Goal: Information Seeking & Learning: Check status

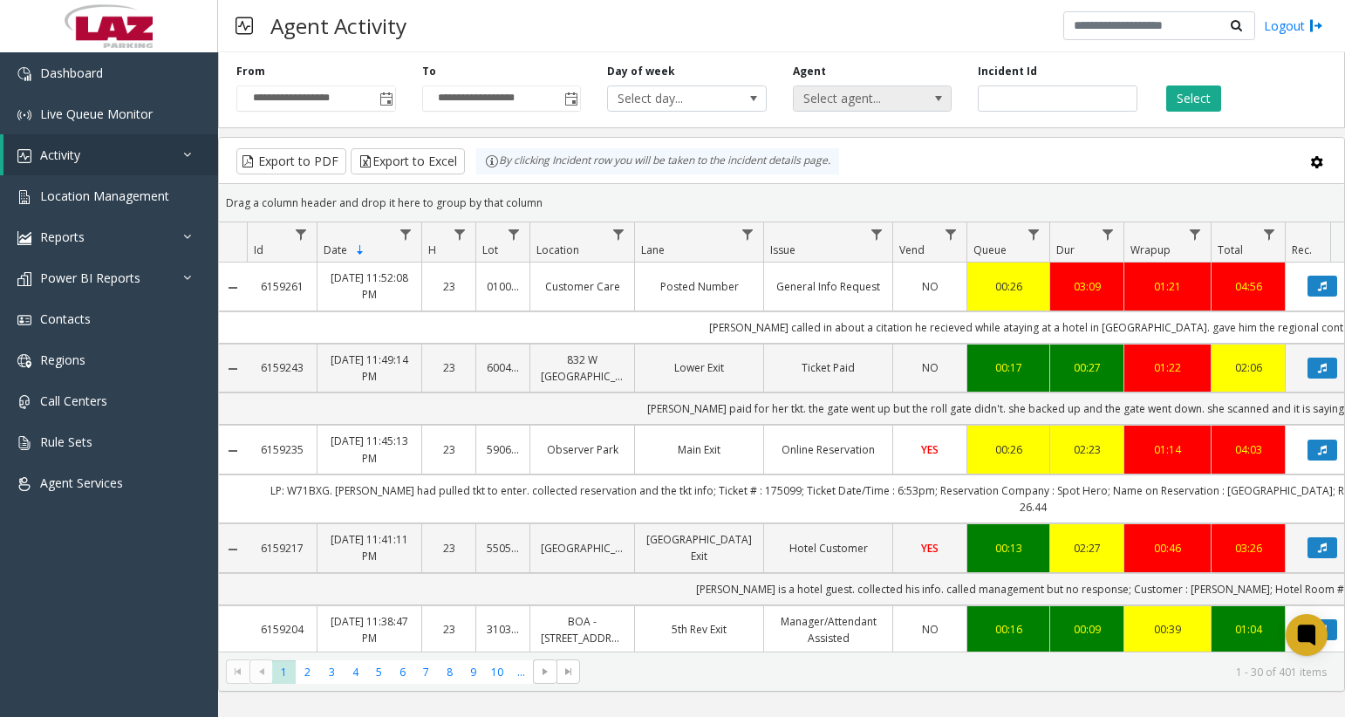
click at [873, 104] on span "Select agent..." at bounding box center [857, 98] width 126 height 24
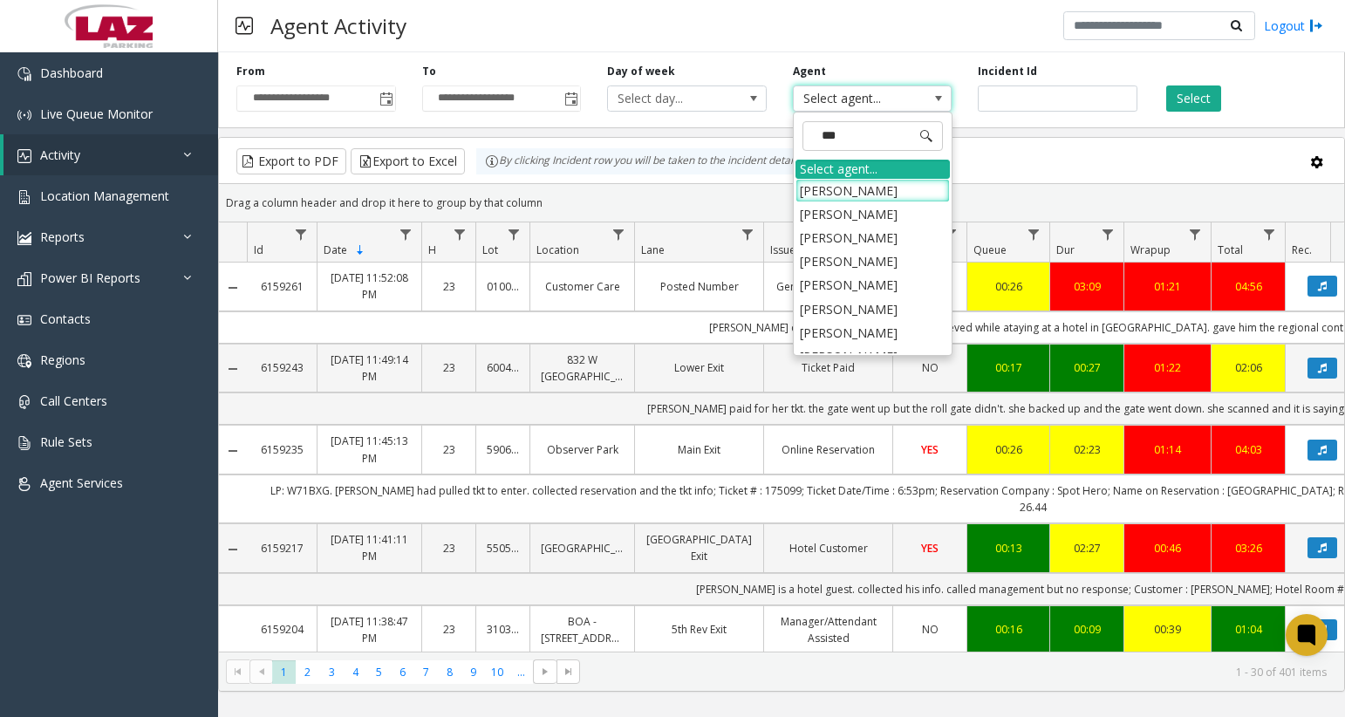
type input "****"
click at [866, 264] on li "[PERSON_NAME]" at bounding box center [873, 262] width 154 height 24
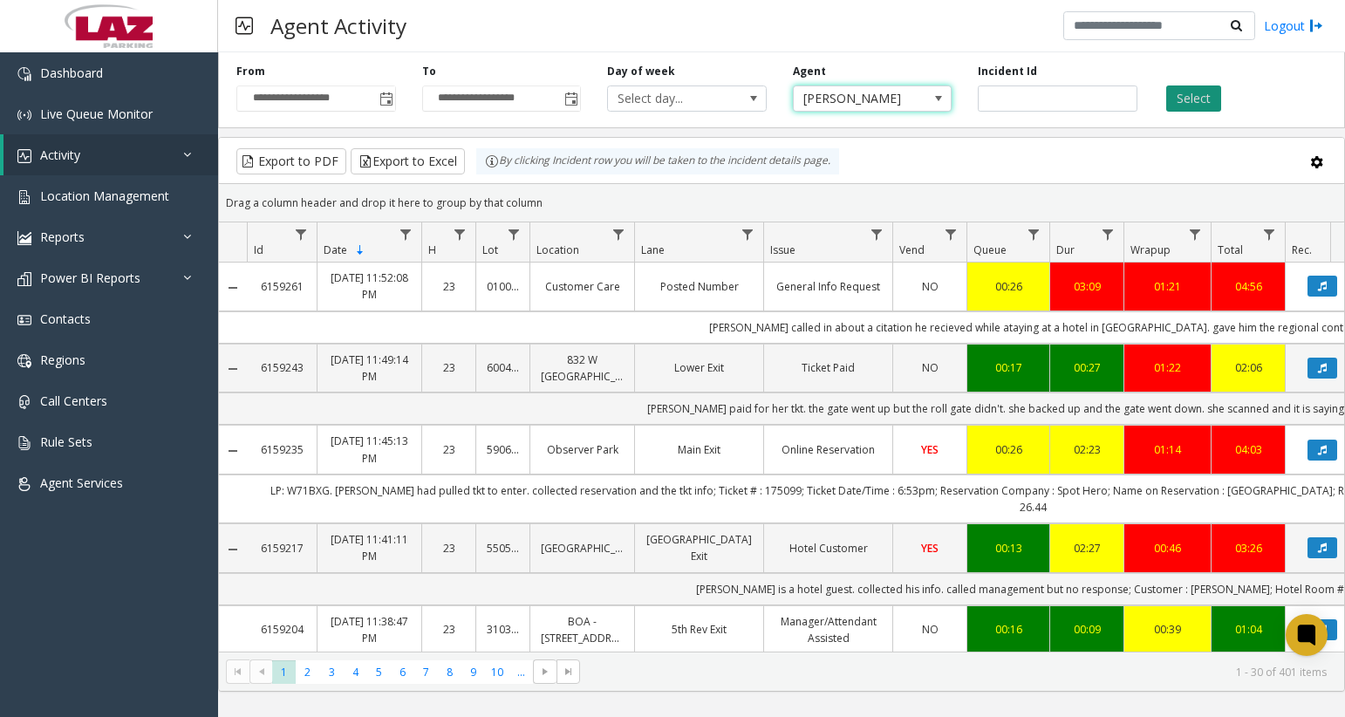
click at [1175, 99] on button "Select" at bounding box center [1194, 99] width 55 height 26
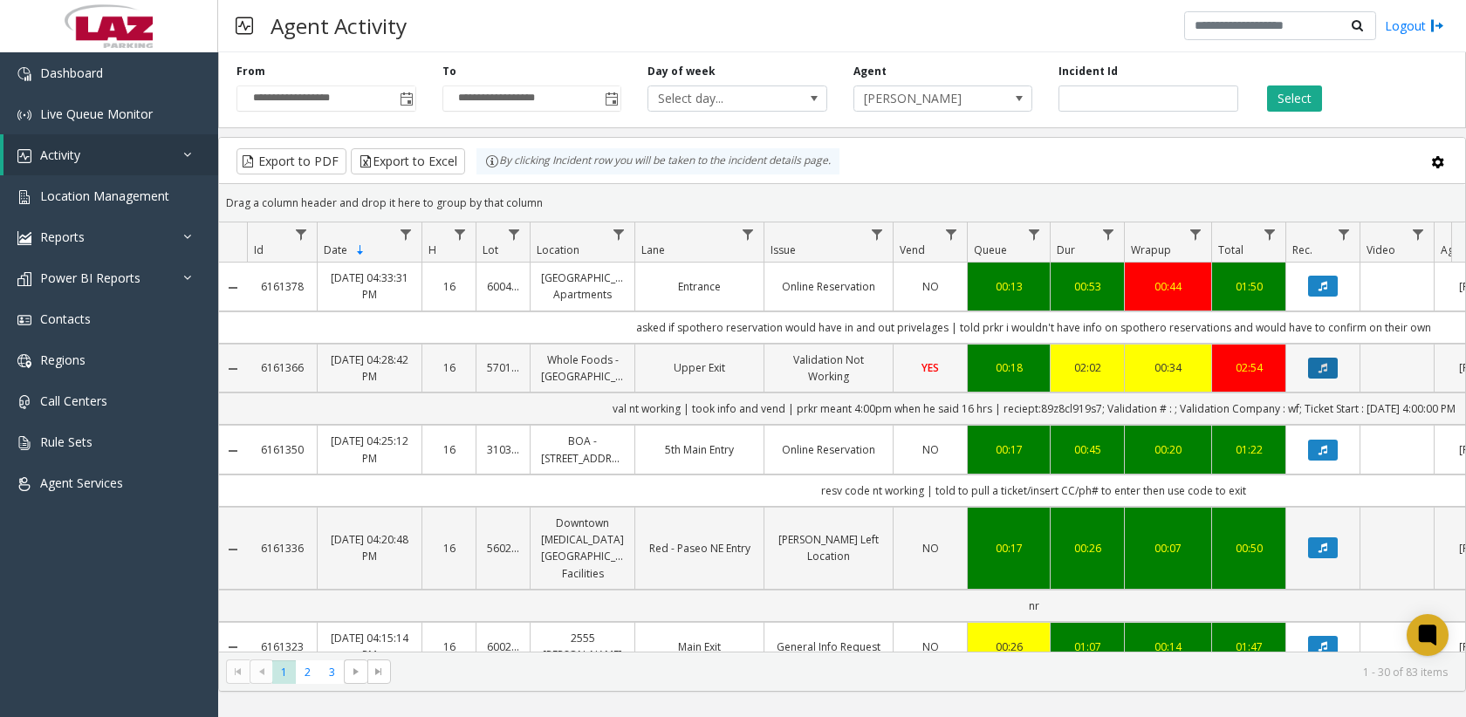
click at [1327, 360] on button "Data table" at bounding box center [1323, 368] width 30 height 21
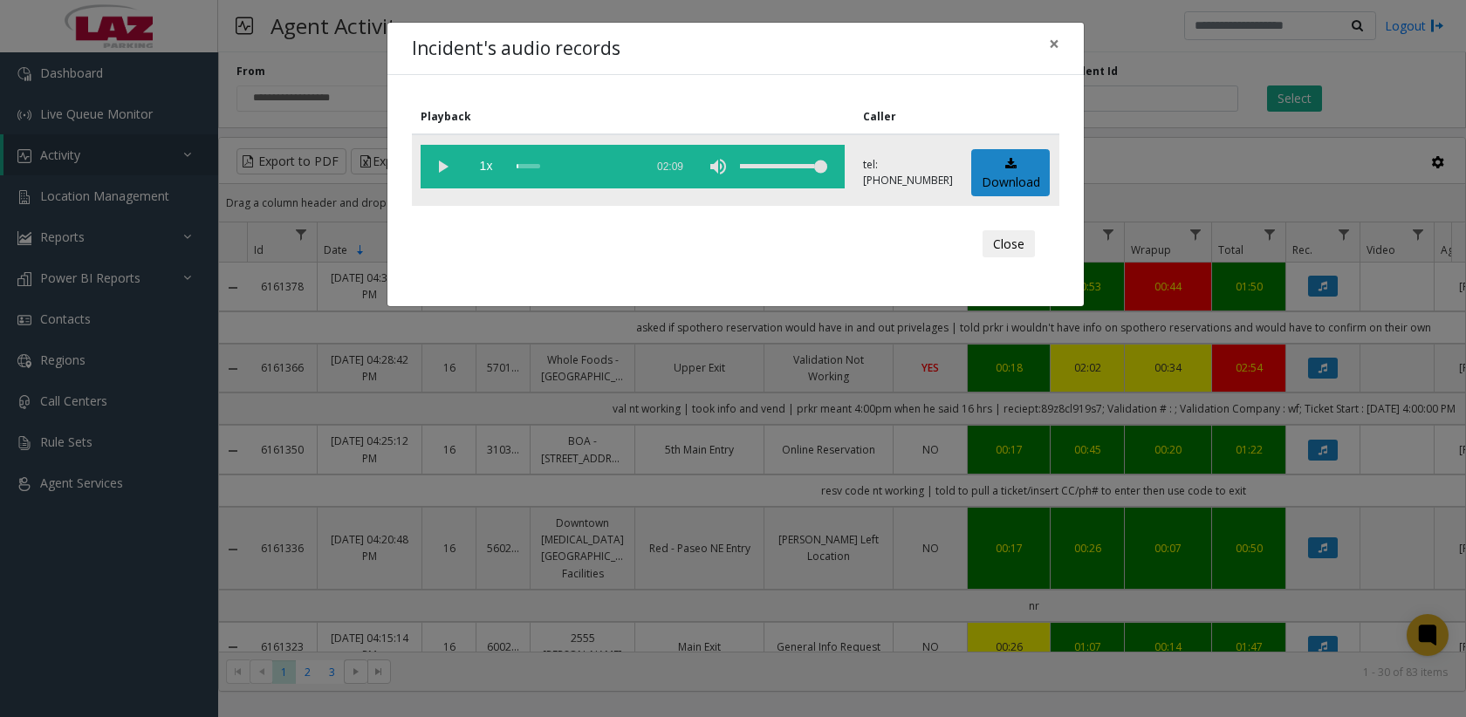
click at [432, 160] on vg-play-pause at bounding box center [443, 167] width 44 height 44
click at [521, 164] on div "scrub bar" at bounding box center [576, 167] width 119 height 44
click at [527, 167] on div "scrub bar" at bounding box center [576, 167] width 119 height 44
click at [443, 169] on vg-play-pause at bounding box center [443, 167] width 44 height 44
click at [417, 404] on div "Incident's audio records × Playback Caller 1x 02:09 tel:5701449003 Download Clo…" at bounding box center [733, 358] width 1466 height 717
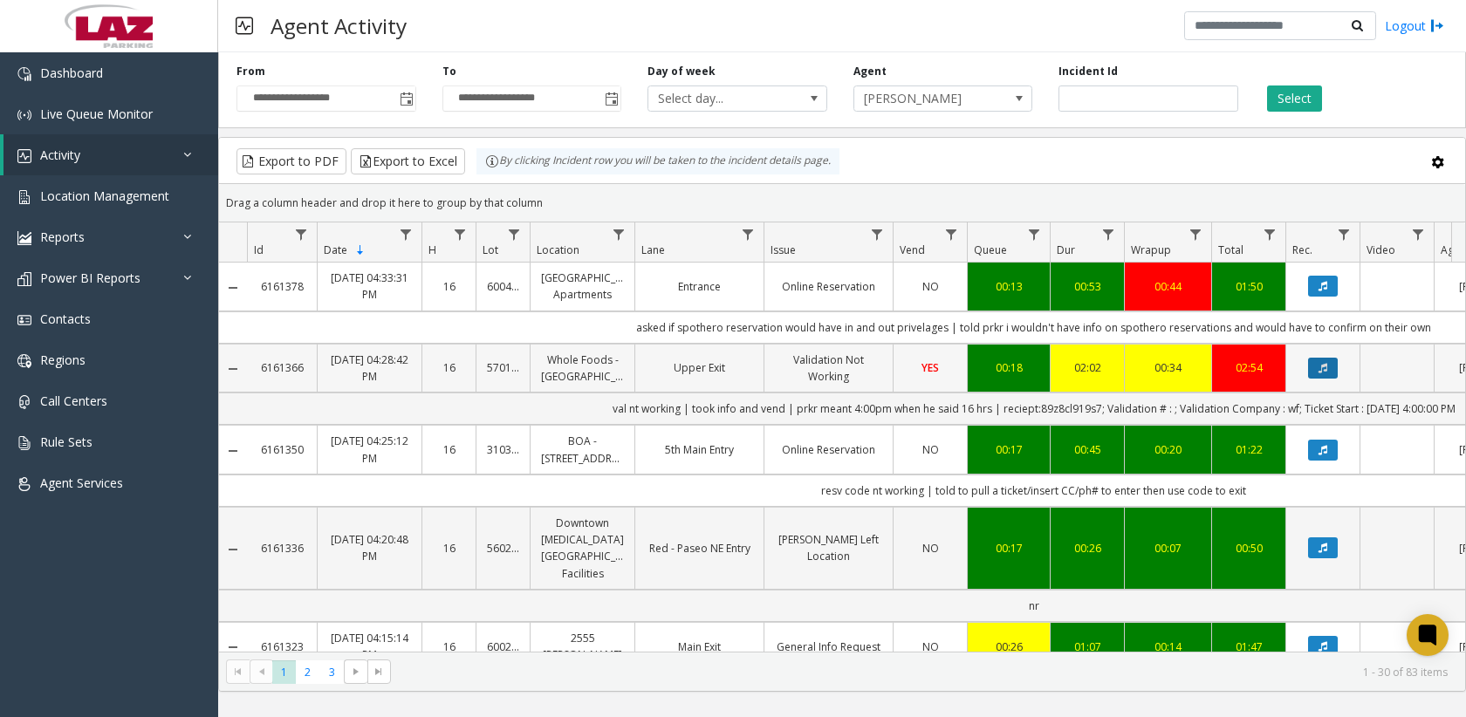
click at [1325, 369] on icon "Data table" at bounding box center [1322, 368] width 9 height 10
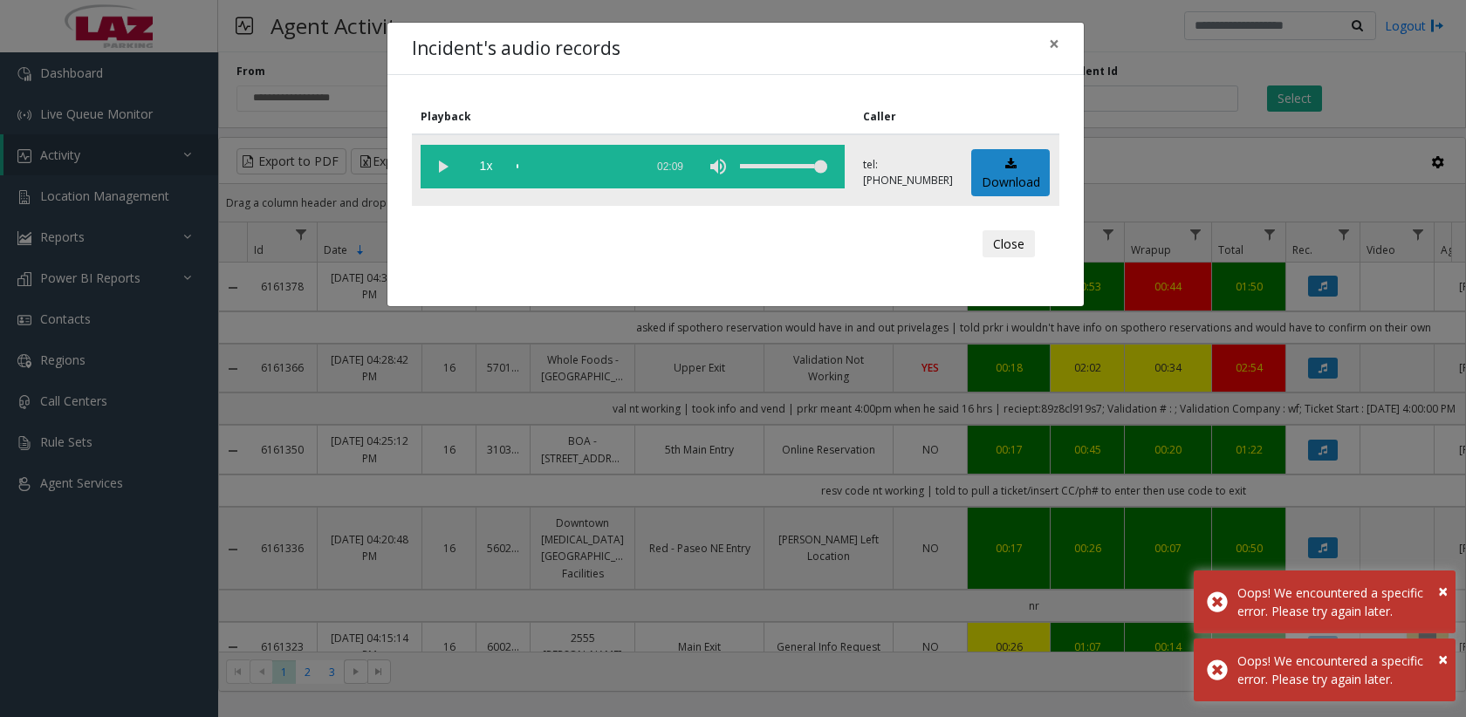
click at [437, 173] on vg-play-pause at bounding box center [443, 167] width 44 height 44
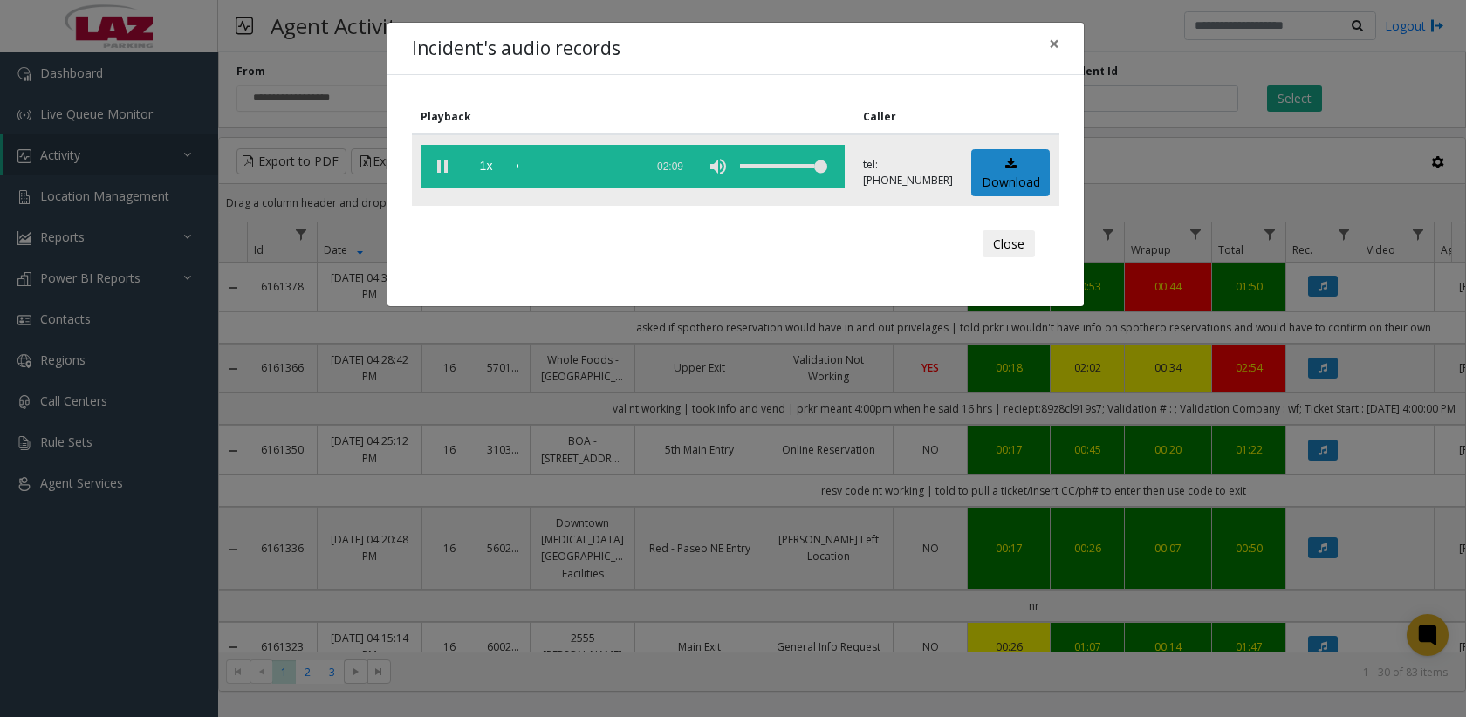
drag, startPoint x: 270, startPoint y: 4, endPoint x: 534, endPoint y: 166, distance: 309.8
click at [534, 166] on div "scrub bar" at bounding box center [576, 167] width 119 height 44
click at [524, 166] on div "scrub bar" at bounding box center [576, 167] width 119 height 44
drag, startPoint x: 525, startPoint y: 165, endPoint x: 508, endPoint y: 165, distance: 17.5
click at [508, 165] on vg-controls "1x 02:09" at bounding box center [633, 167] width 424 height 44
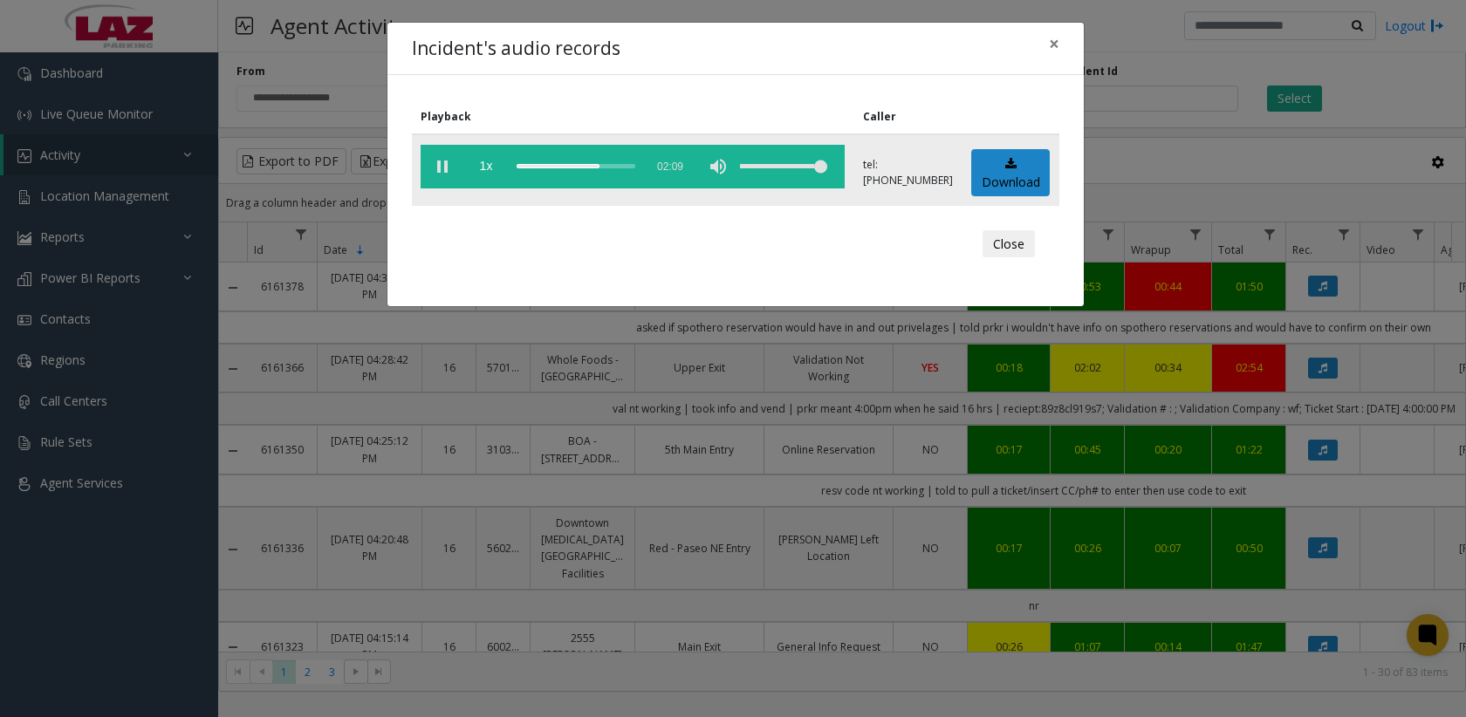
click at [515, 165] on vg-controls "1x 02:09" at bounding box center [633, 167] width 424 height 44
click at [518, 168] on div "scrub bar" at bounding box center [576, 167] width 119 height 44
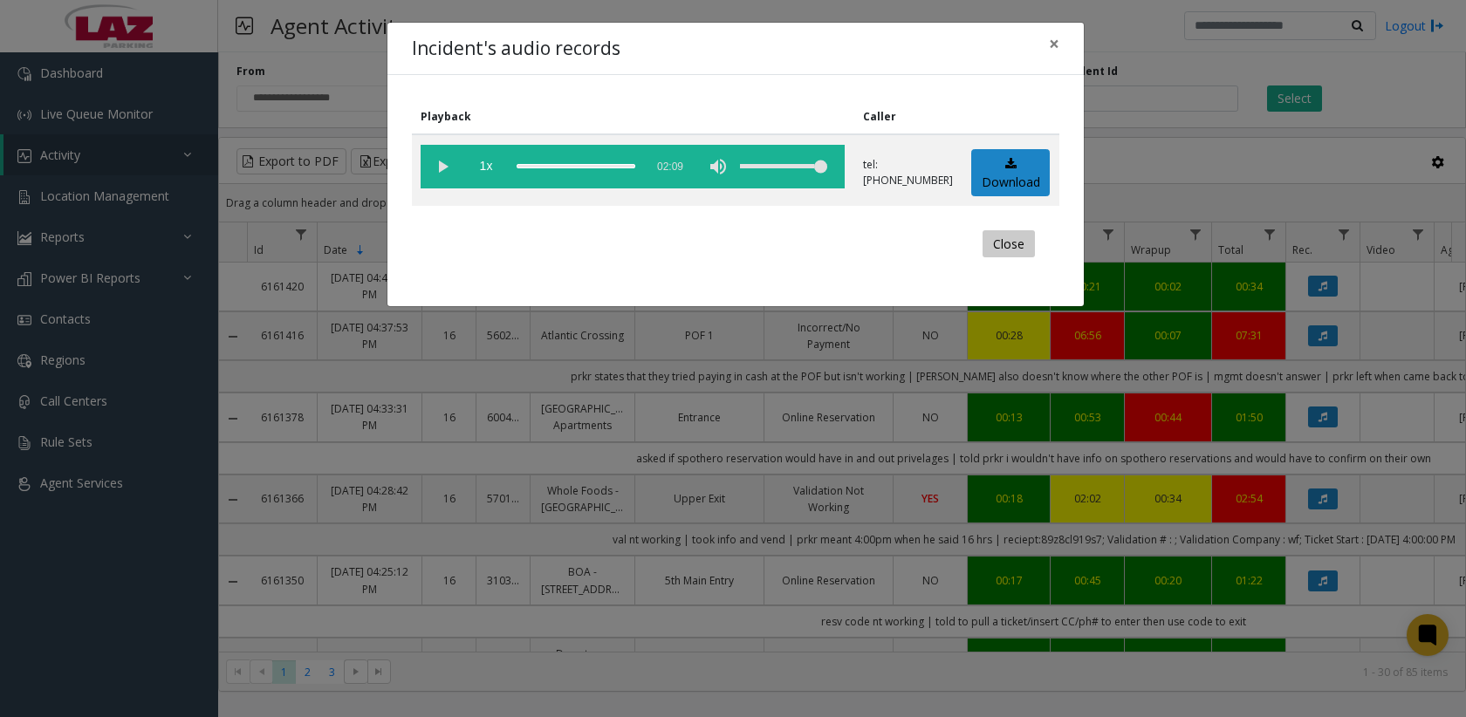
click at [1011, 240] on button "Close" at bounding box center [1008, 244] width 52 height 28
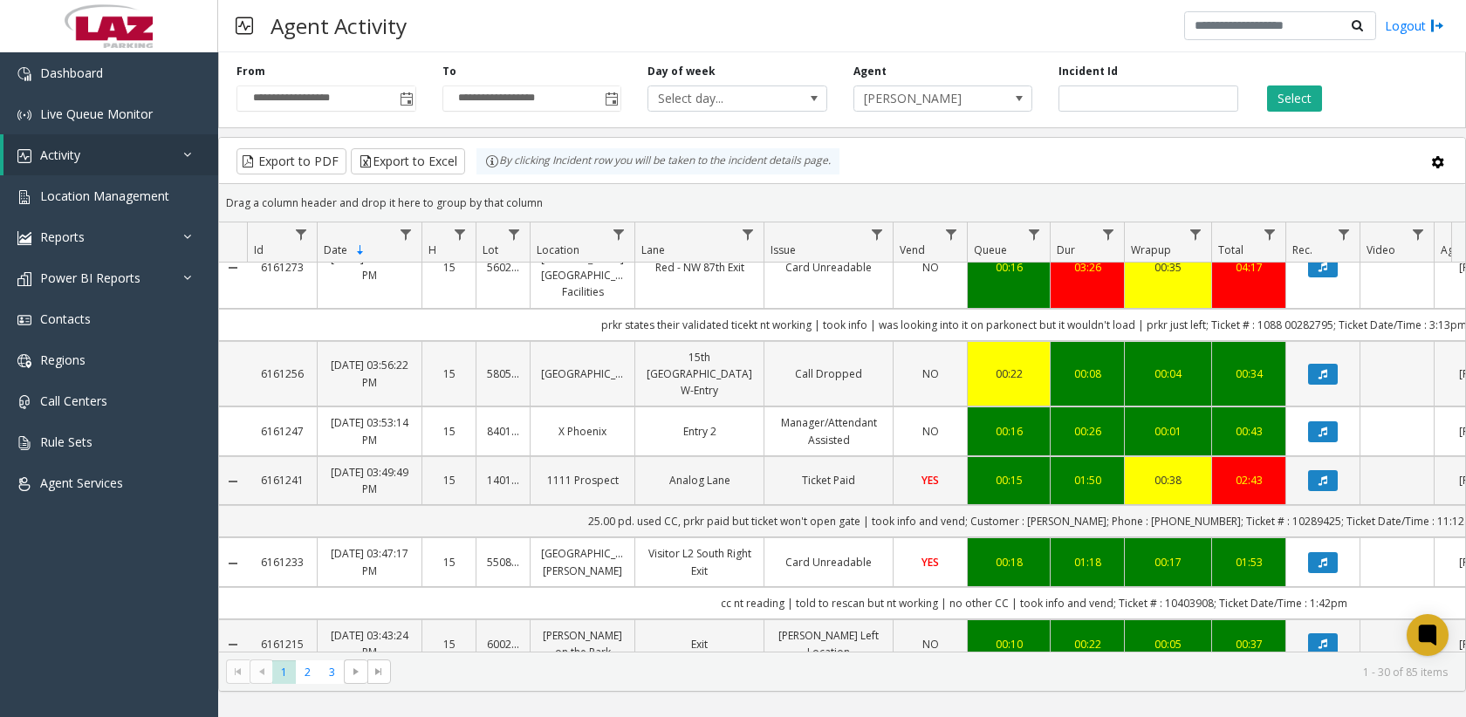
scroll to position [873, 0]
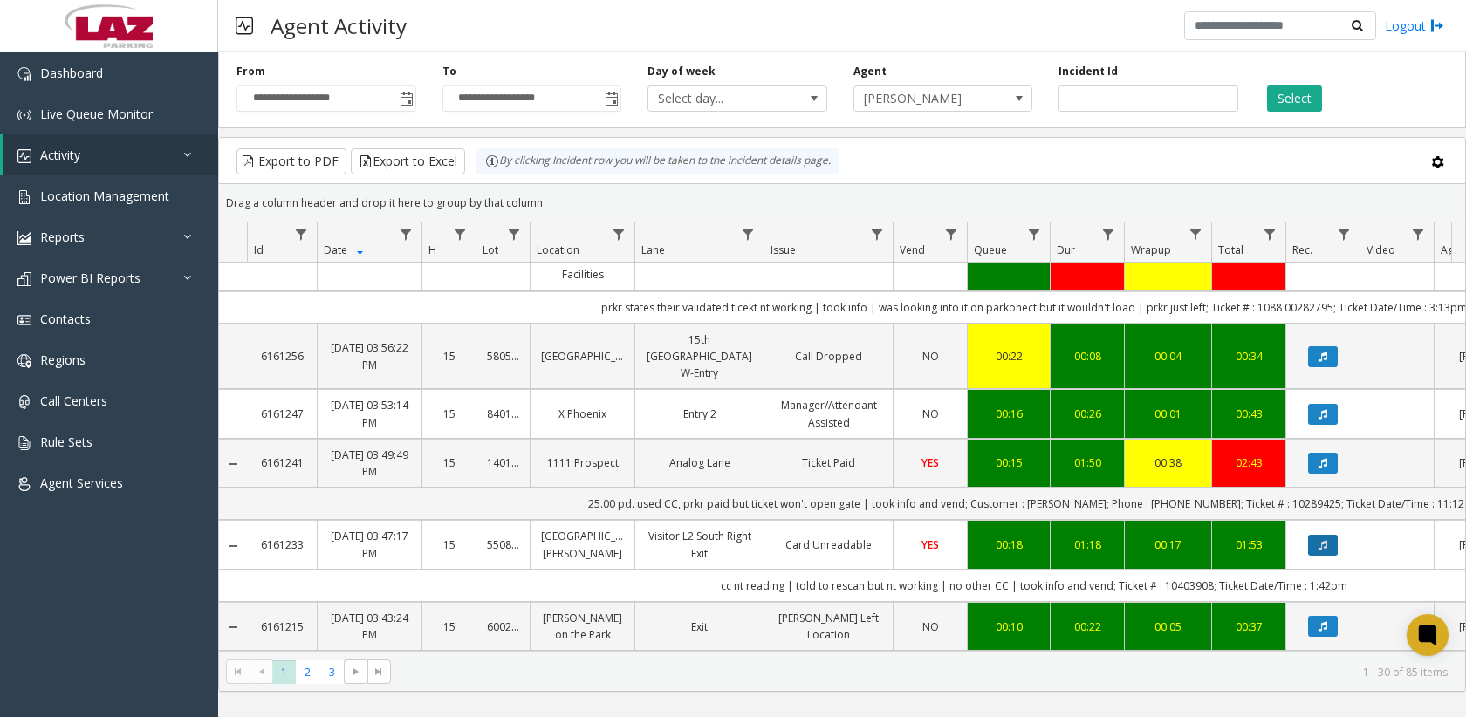
click at [1330, 535] on button "Data table" at bounding box center [1323, 545] width 30 height 21
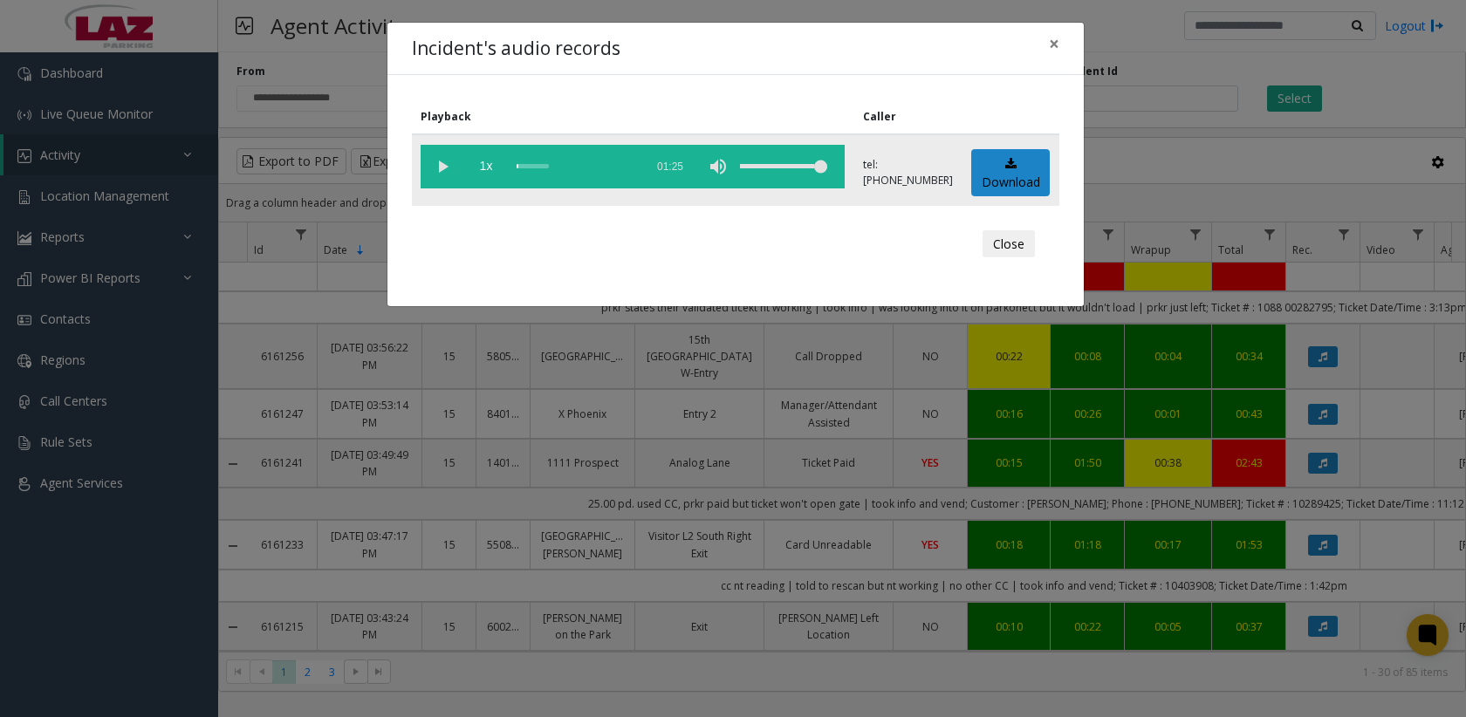
click at [448, 169] on vg-play-pause at bounding box center [443, 167] width 44 height 44
click at [526, 164] on div "scrub bar" at bounding box center [576, 167] width 119 height 44
click at [440, 161] on vg-play-pause at bounding box center [443, 167] width 44 height 44
click at [1058, 39] on span "×" at bounding box center [1054, 43] width 10 height 24
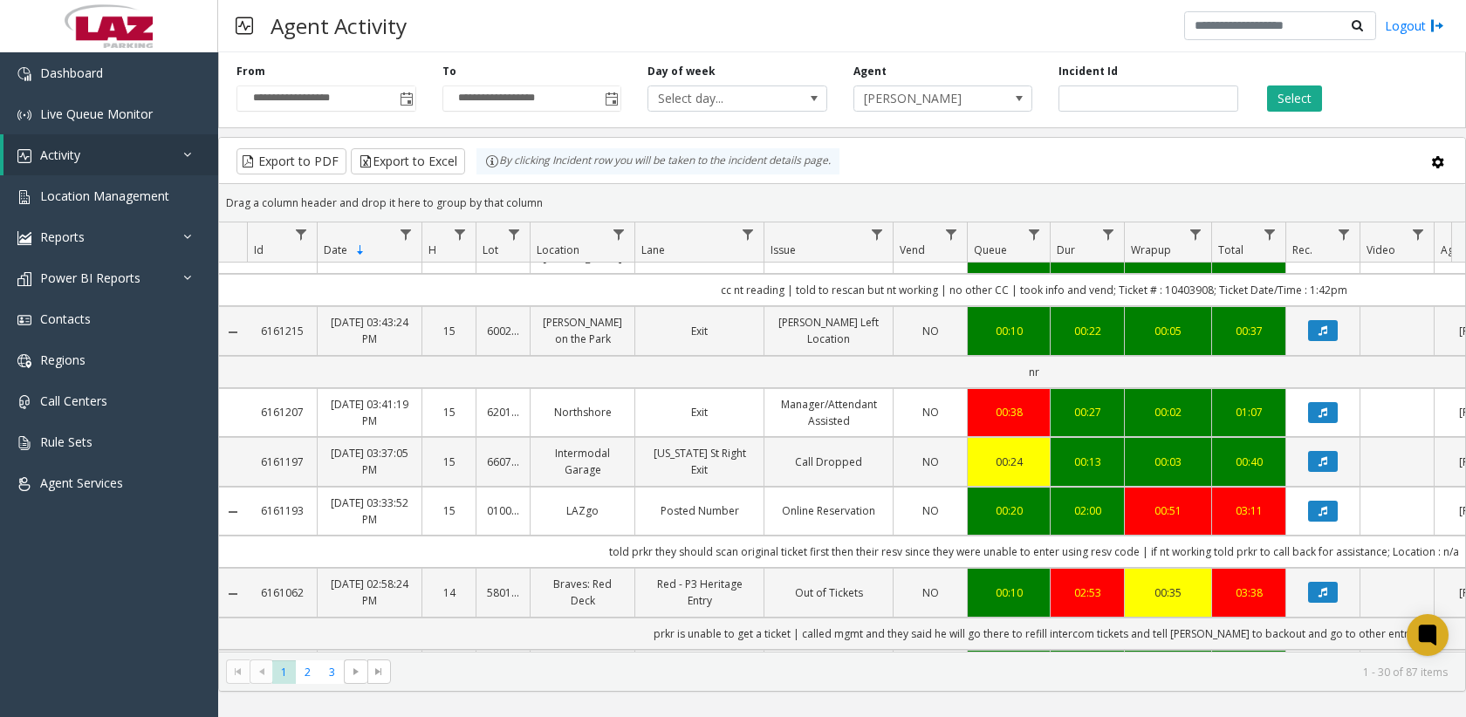
scroll to position [1483, 0]
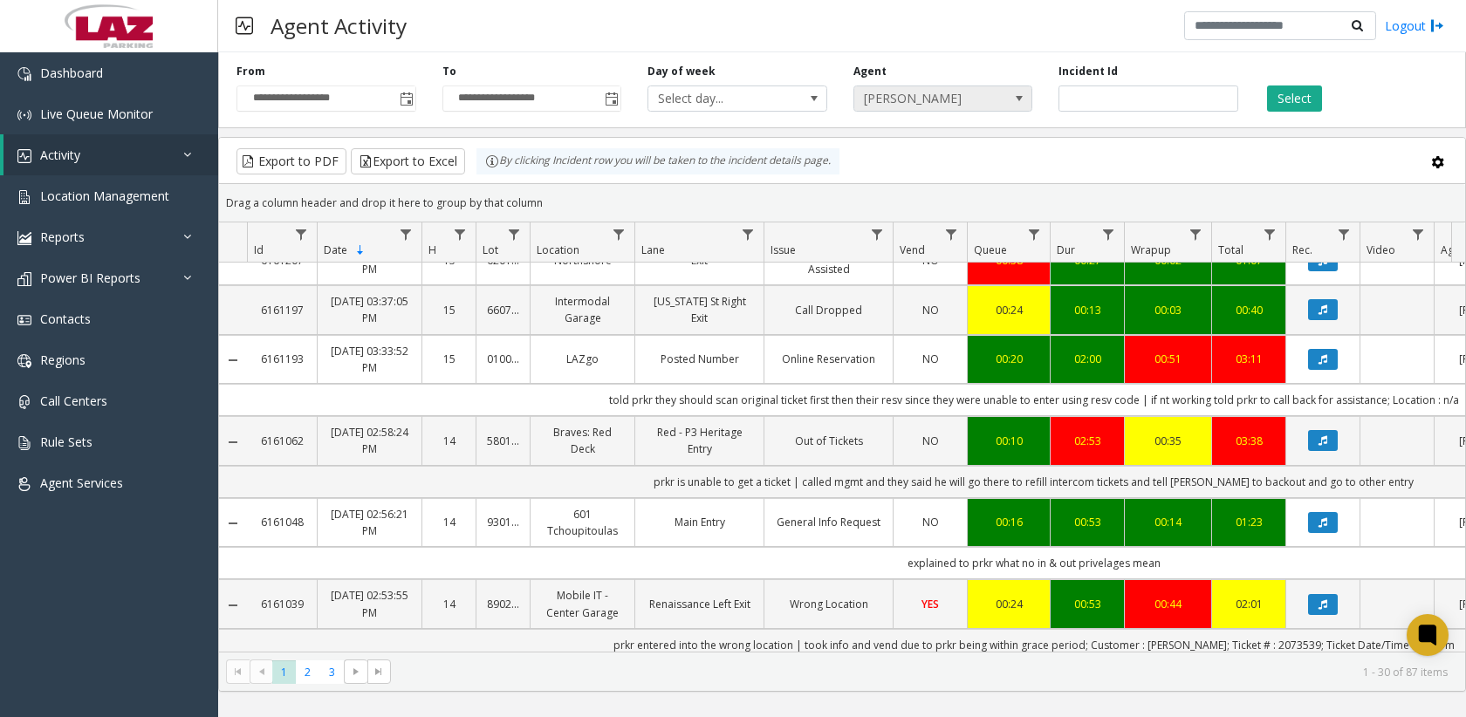
click at [947, 102] on span "[PERSON_NAME]" at bounding box center [925, 98] width 142 height 24
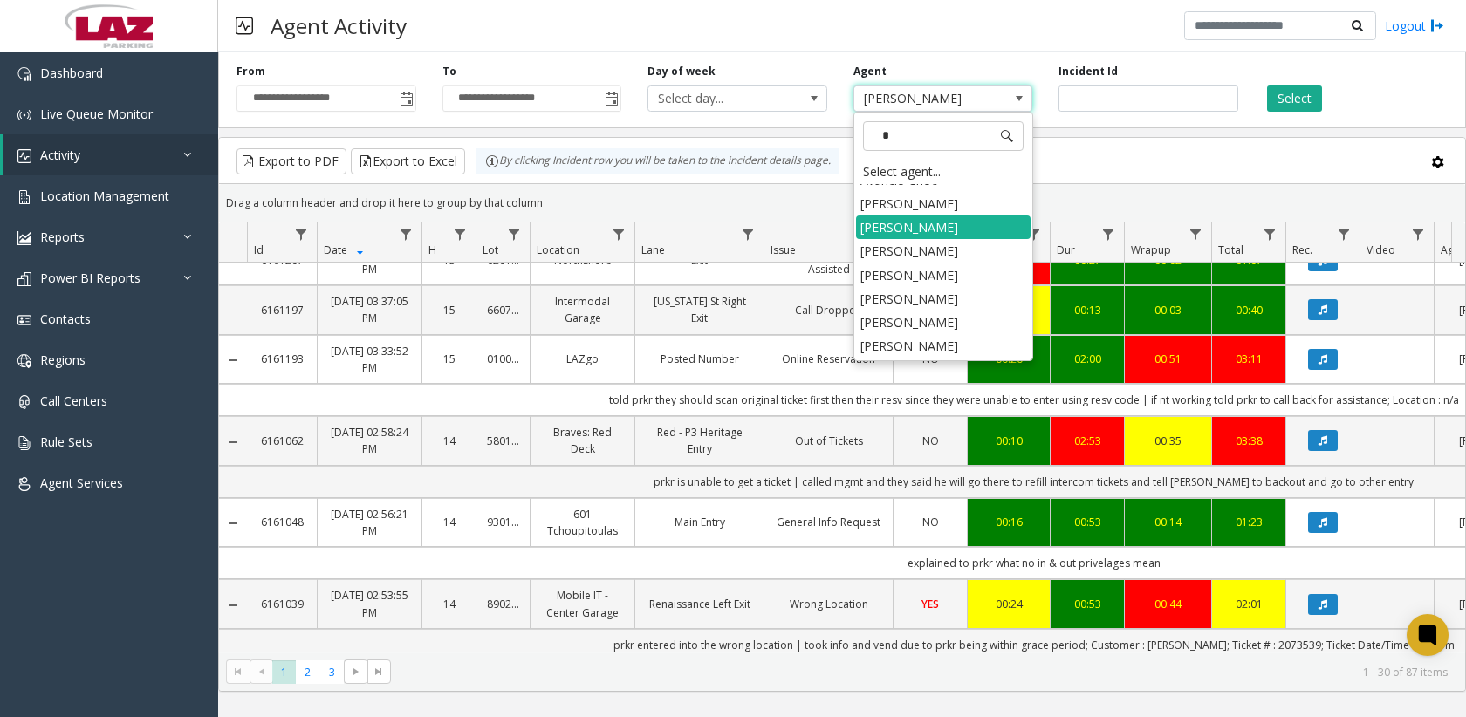
scroll to position [8297, 0]
type input "***"
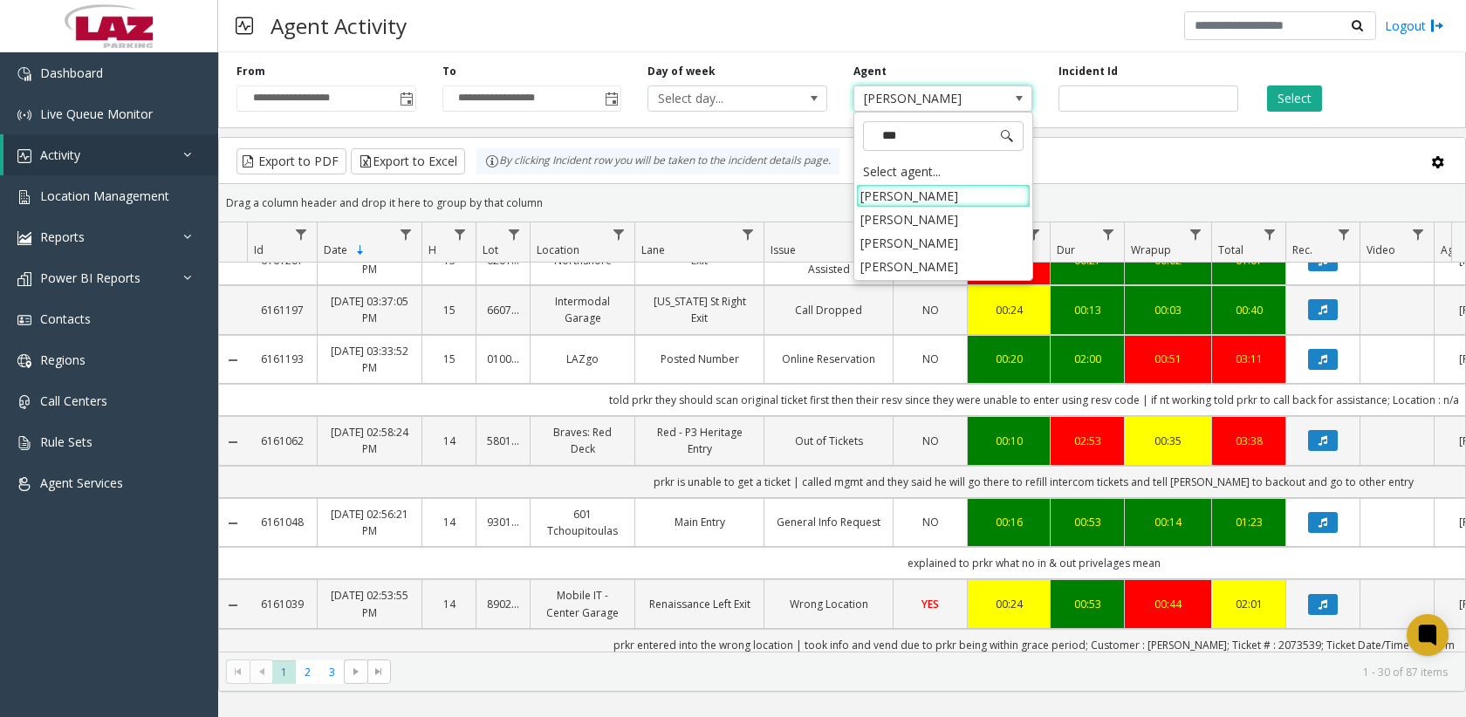
scroll to position [0, 0]
click at [901, 278] on li "[PERSON_NAME]" at bounding box center [943, 267] width 175 height 24
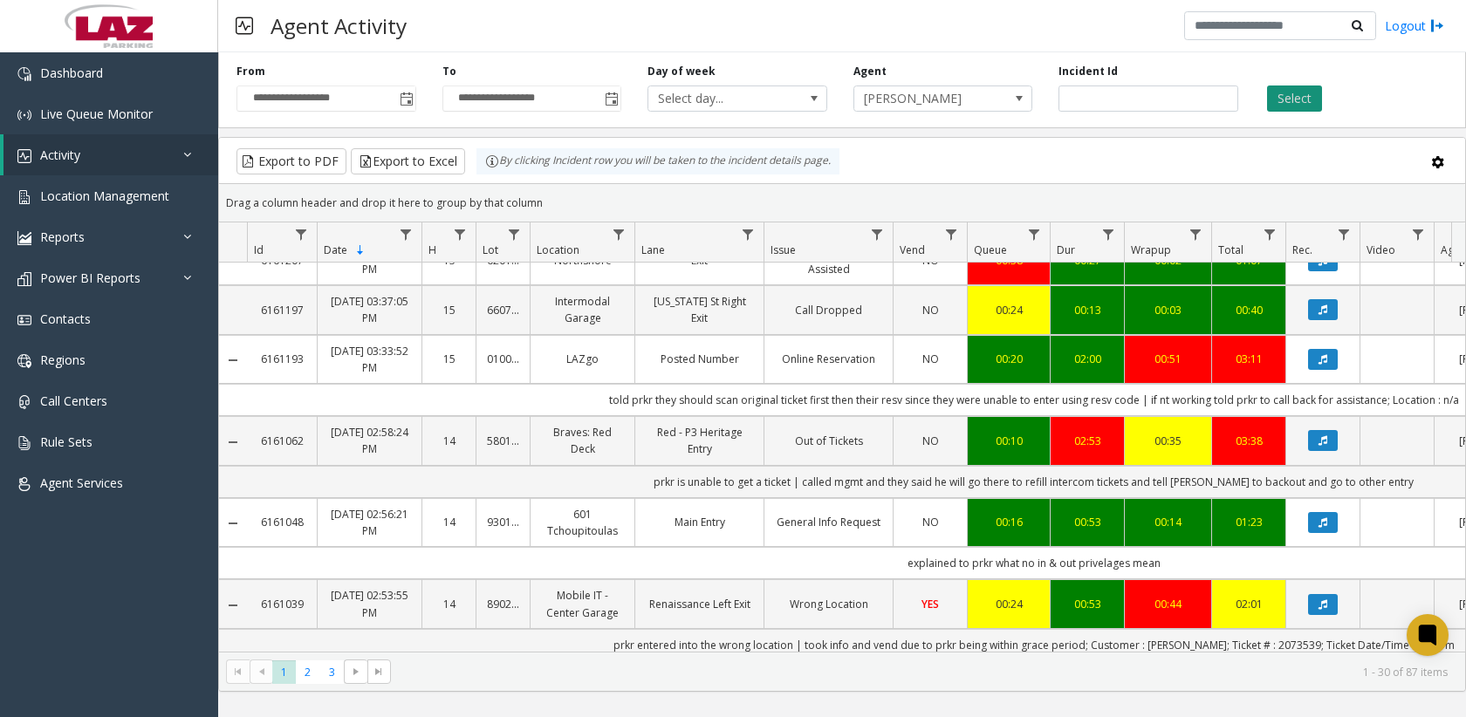
click at [1281, 106] on button "Select" at bounding box center [1294, 99] width 55 height 26
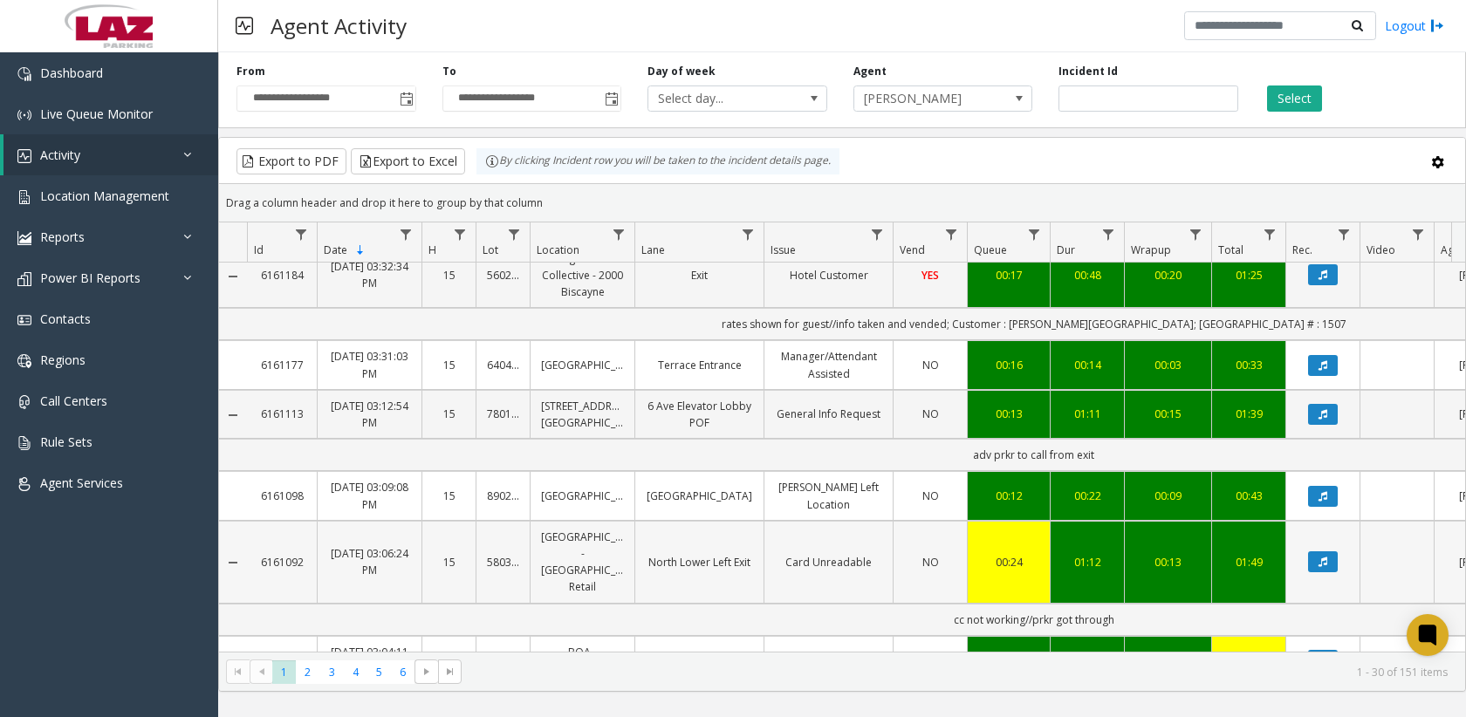
scroll to position [1735, 0]
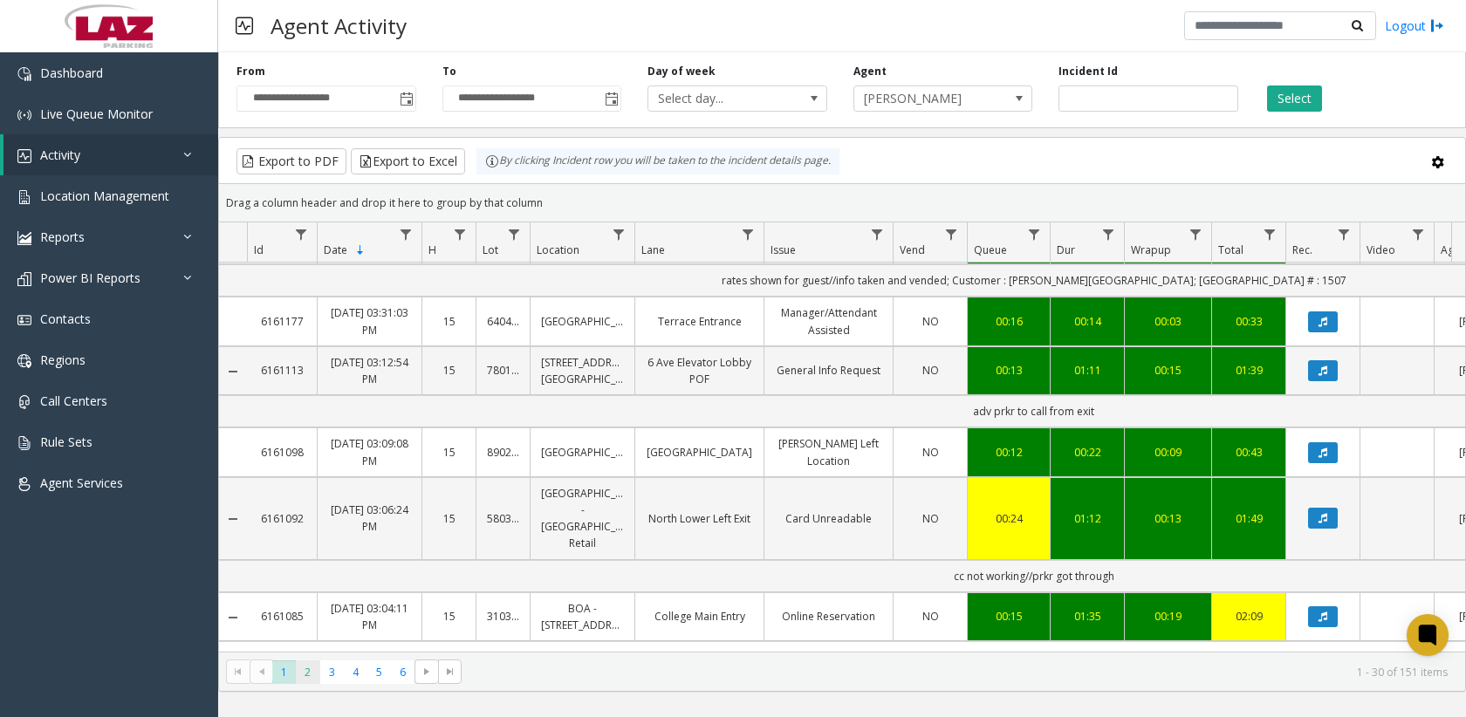
click at [313, 672] on span "2" at bounding box center [308, 673] width 24 height 24
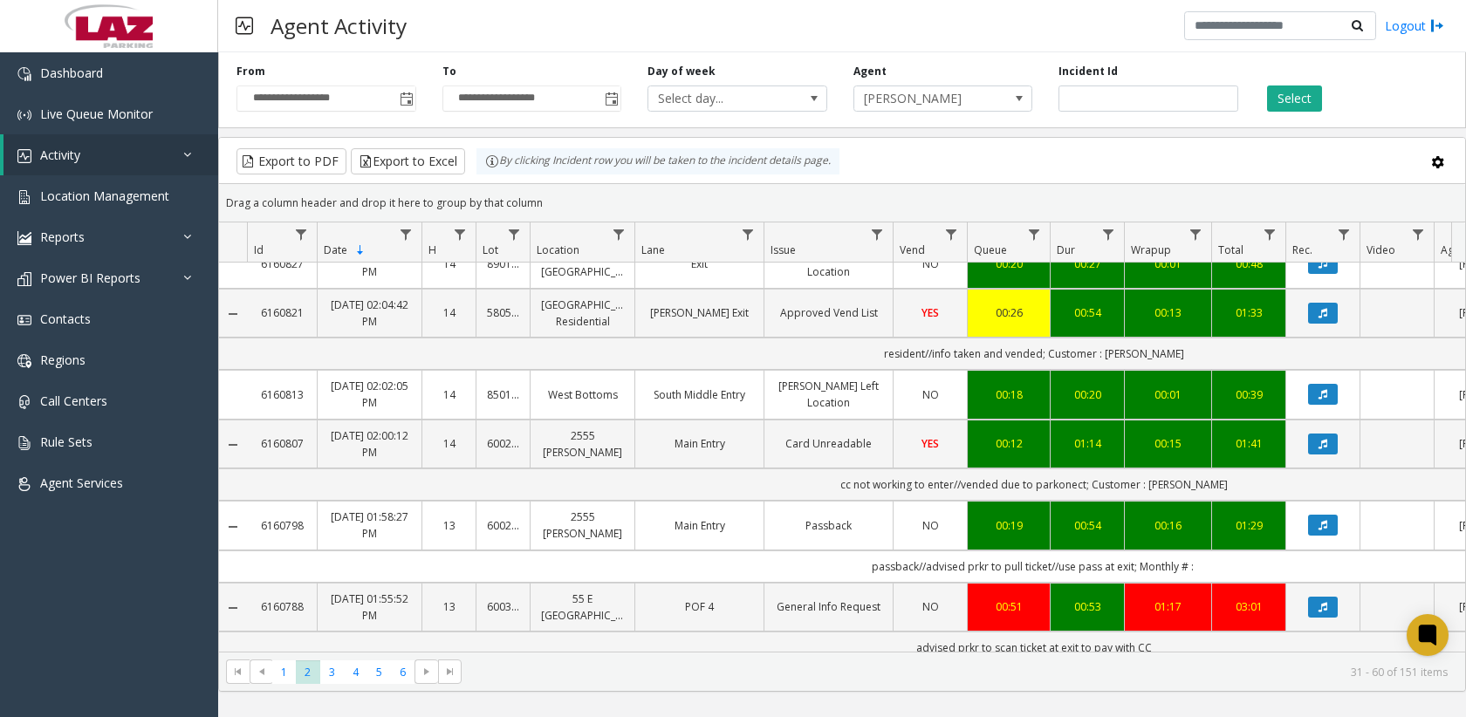
scroll to position [1799, 0]
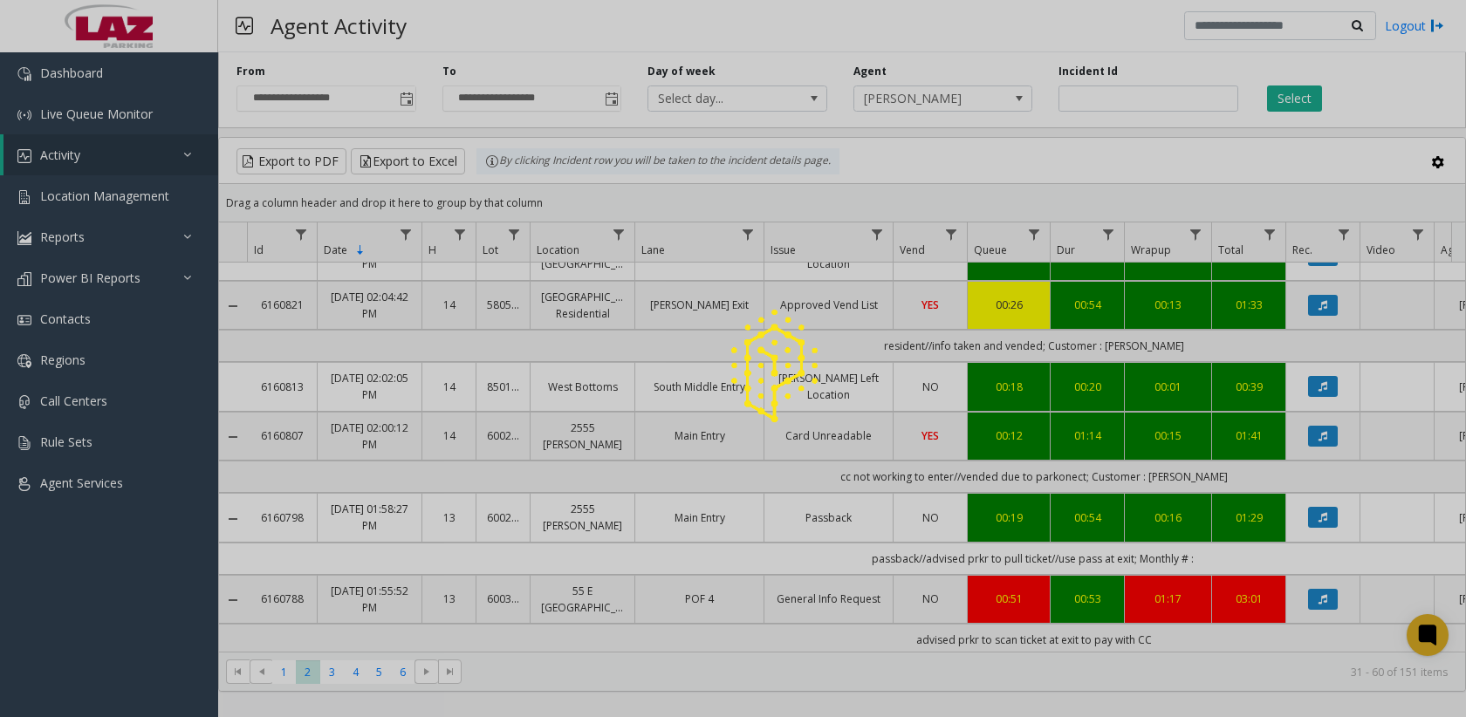
click at [1318, 414] on div at bounding box center [733, 358] width 1466 height 717
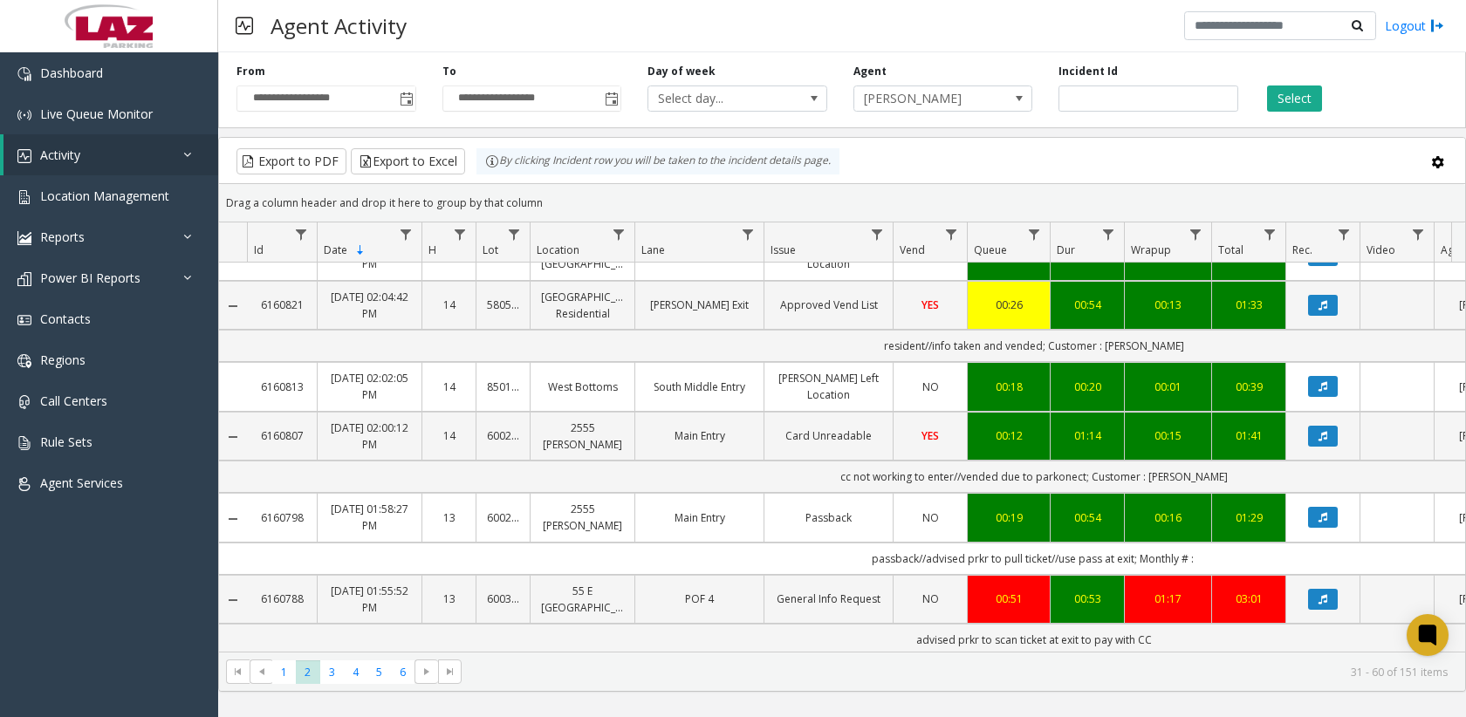
click at [1318, 431] on icon "Data table" at bounding box center [1322, 436] width 9 height 10
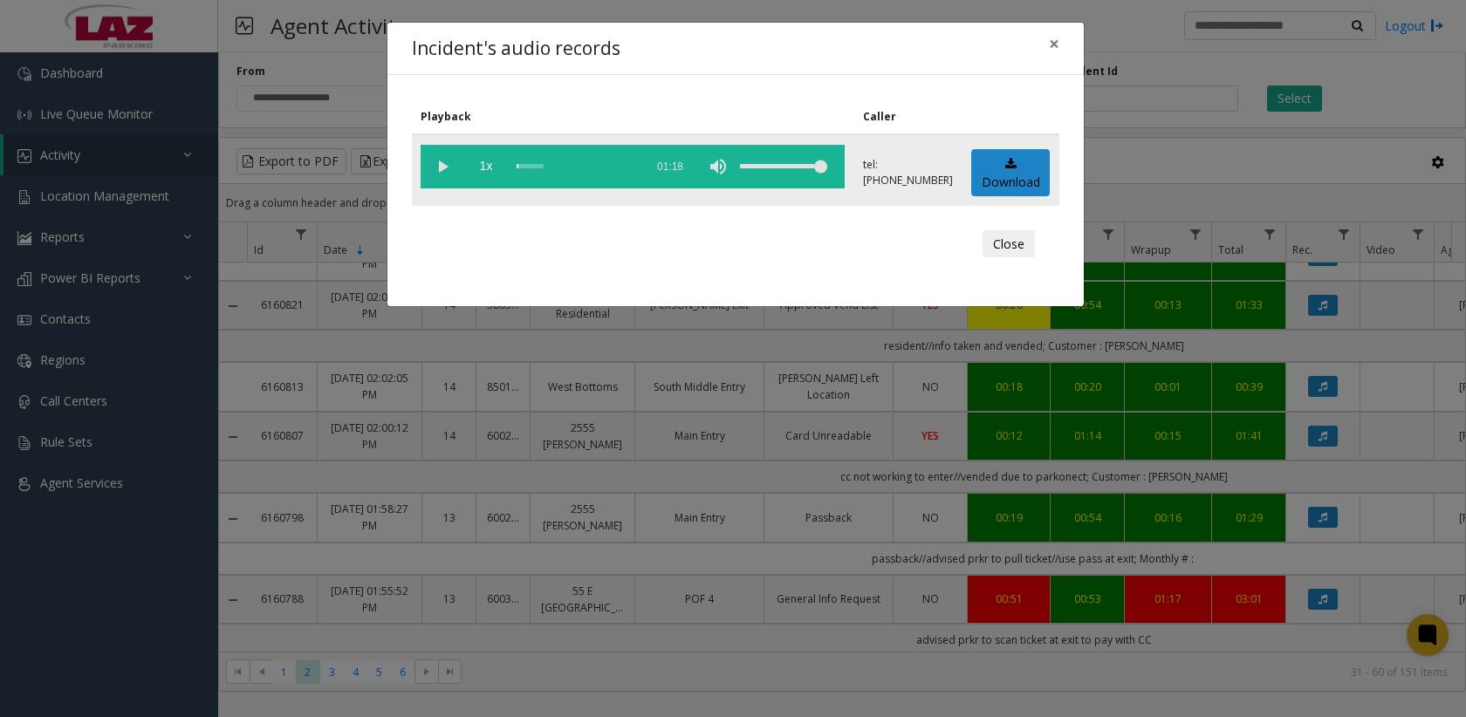
click at [452, 165] on vg-play-pause at bounding box center [443, 167] width 44 height 44
click at [524, 168] on div "scrub bar" at bounding box center [576, 167] width 119 height 44
click at [535, 168] on div "scrub bar" at bounding box center [576, 167] width 119 height 44
click at [439, 168] on vg-play-pause at bounding box center [443, 167] width 44 height 44
click at [1008, 238] on button "Close" at bounding box center [1008, 244] width 52 height 28
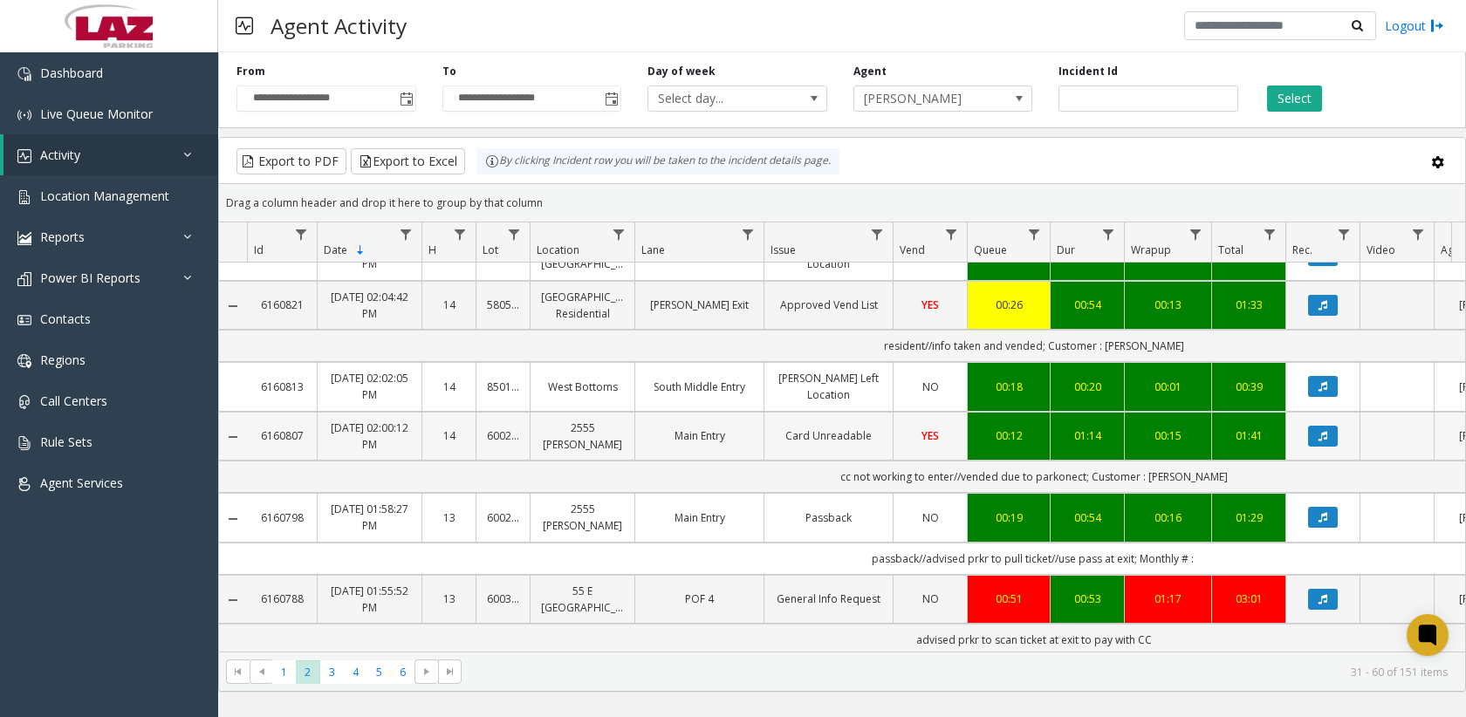
click at [712, 432] on td "Main Entry" at bounding box center [698, 436] width 129 height 49
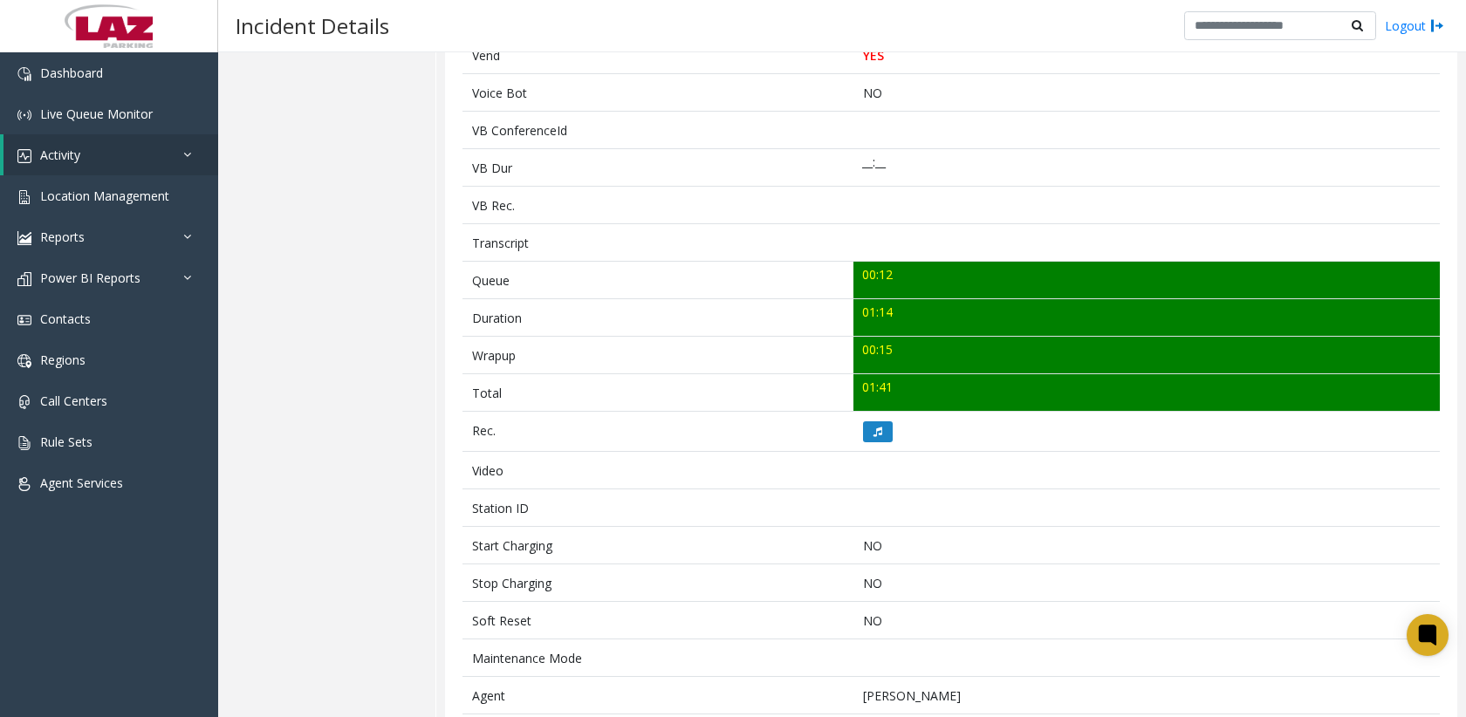
scroll to position [175, 0]
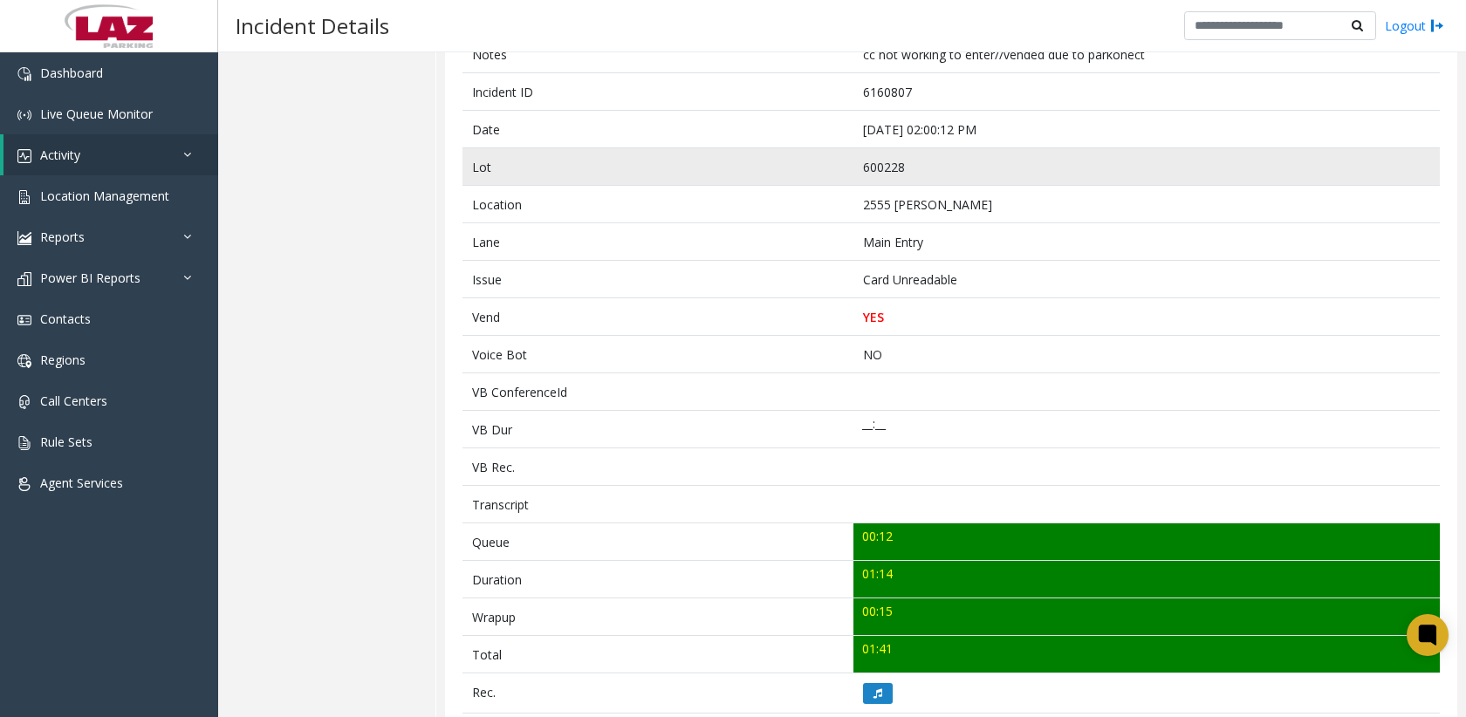
click at [861, 163] on td "600228" at bounding box center [1146, 167] width 586 height 38
copy td "600228"
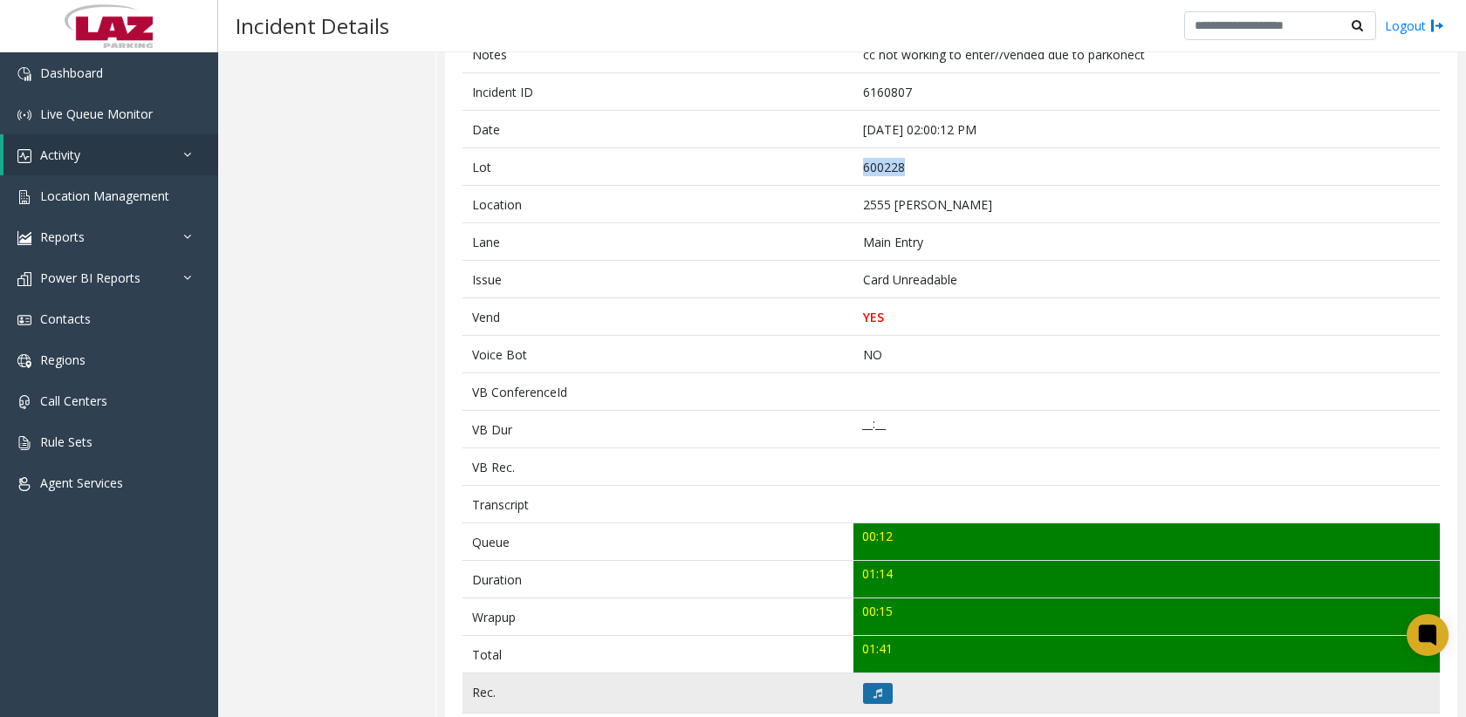
click at [873, 697] on icon at bounding box center [877, 693] width 9 height 10
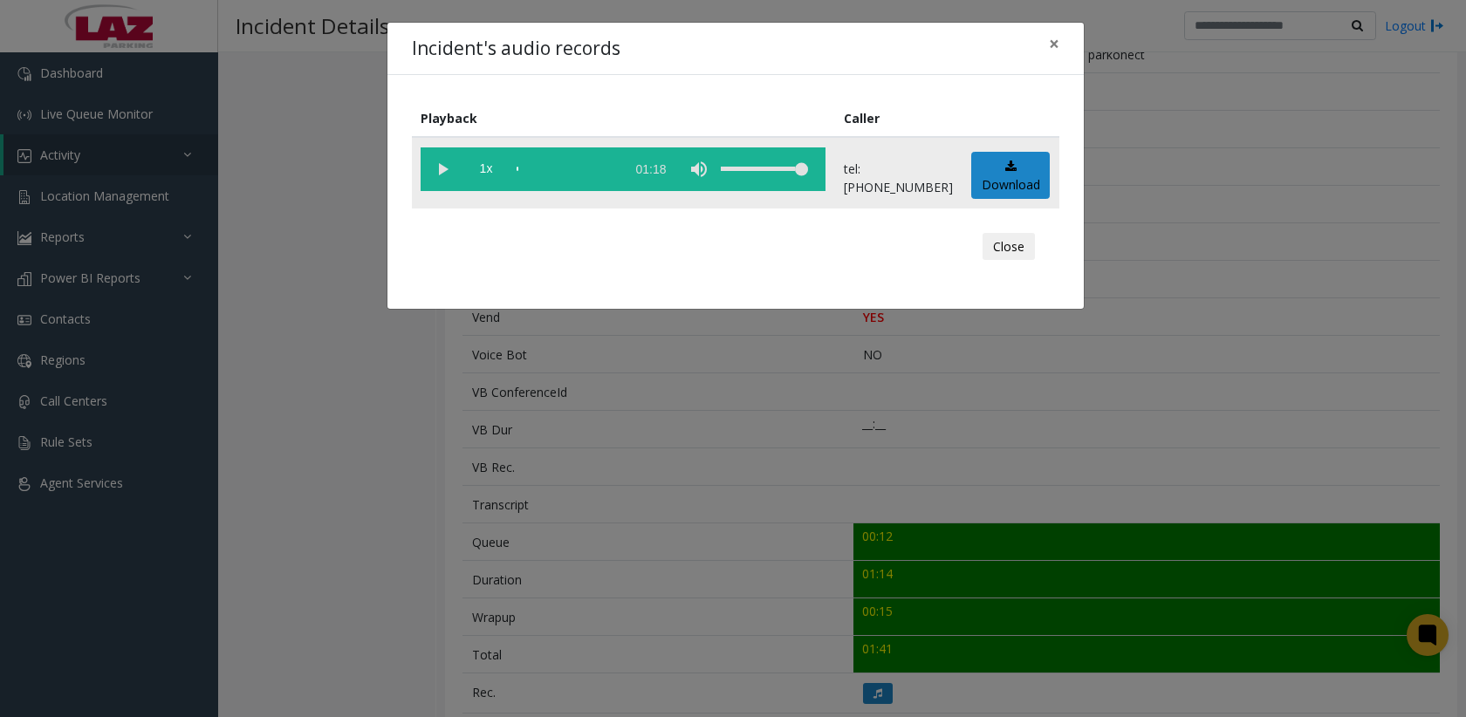
click at [442, 172] on vg-play-pause at bounding box center [443, 169] width 44 height 44
click at [996, 249] on button "Close" at bounding box center [1008, 247] width 52 height 28
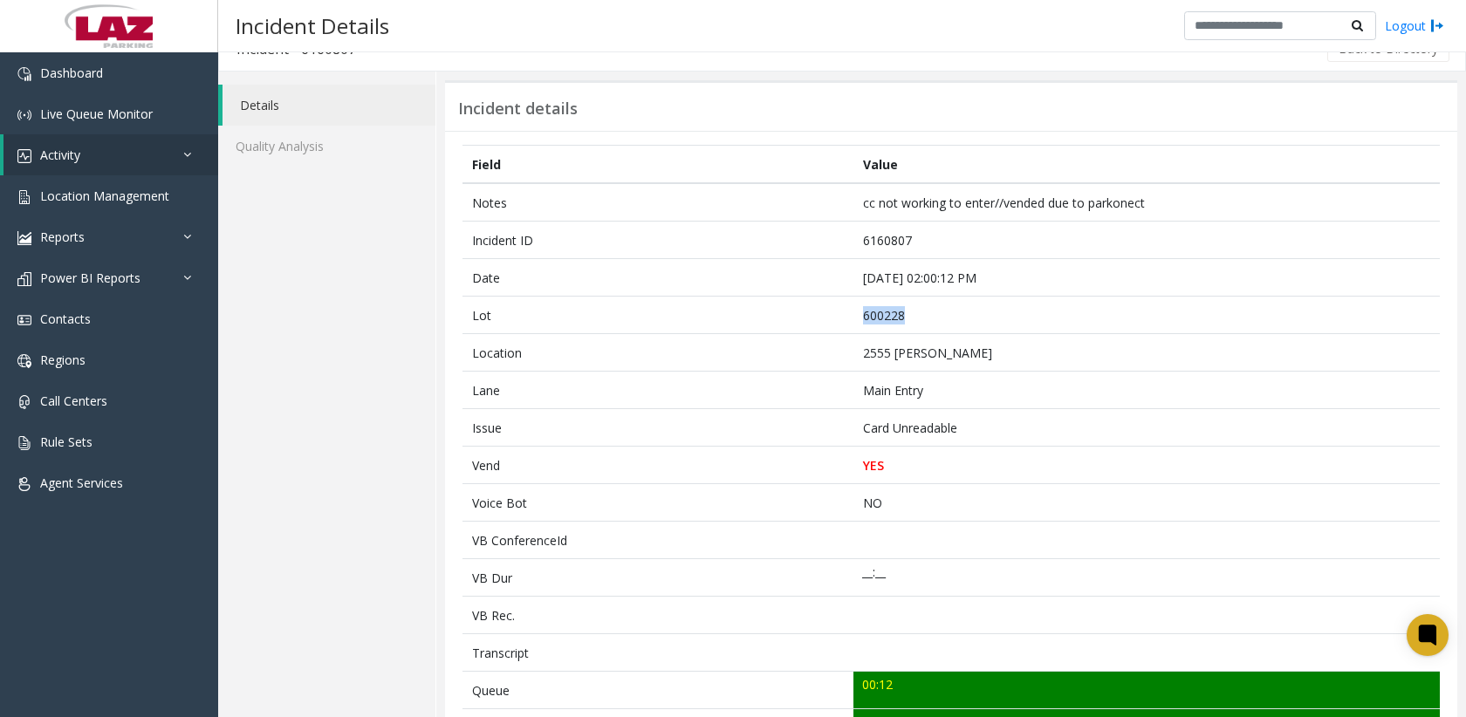
scroll to position [0, 0]
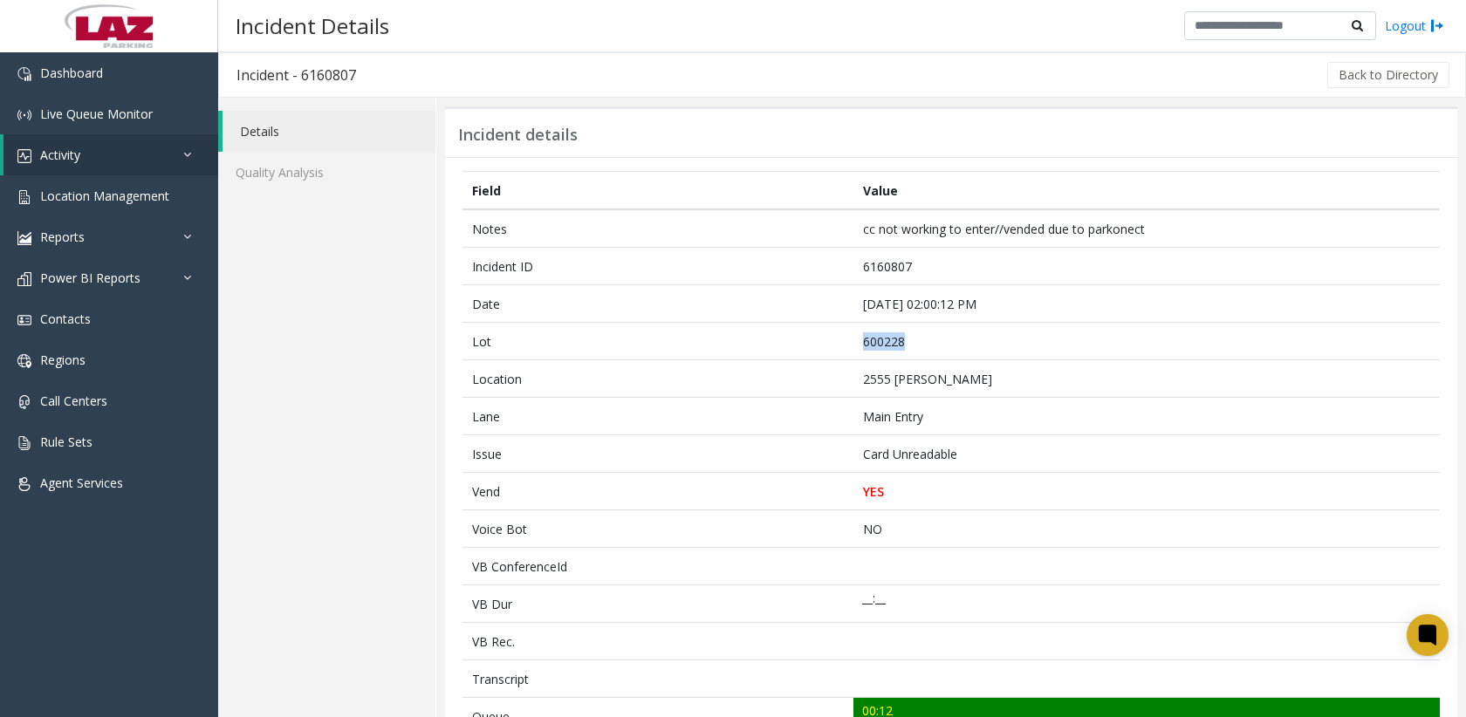
click at [240, 493] on div "Details Quality Analysis" at bounding box center [327, 718] width 218 height 1241
click at [1379, 74] on button "Back to Directory" at bounding box center [1388, 75] width 122 height 26
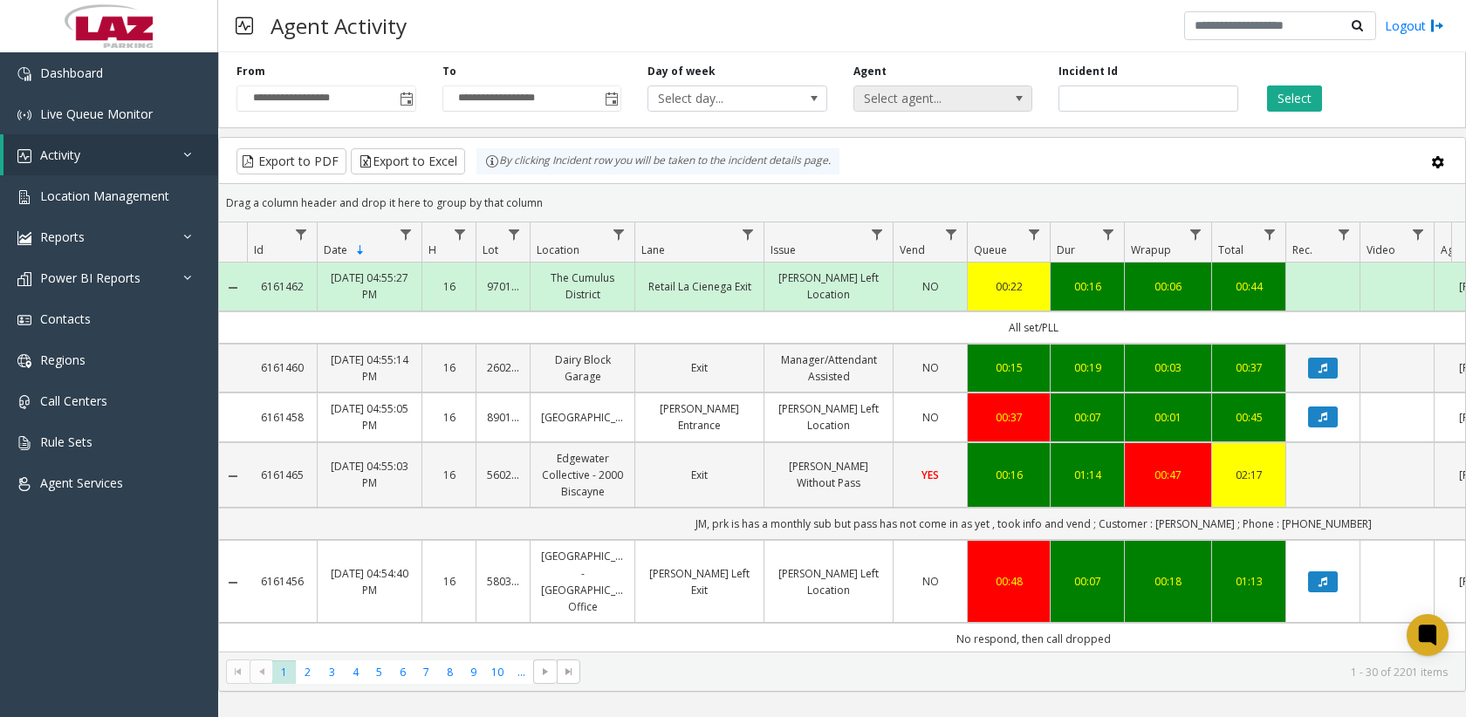
click at [920, 87] on span "Select agent..." at bounding box center [925, 98] width 142 height 24
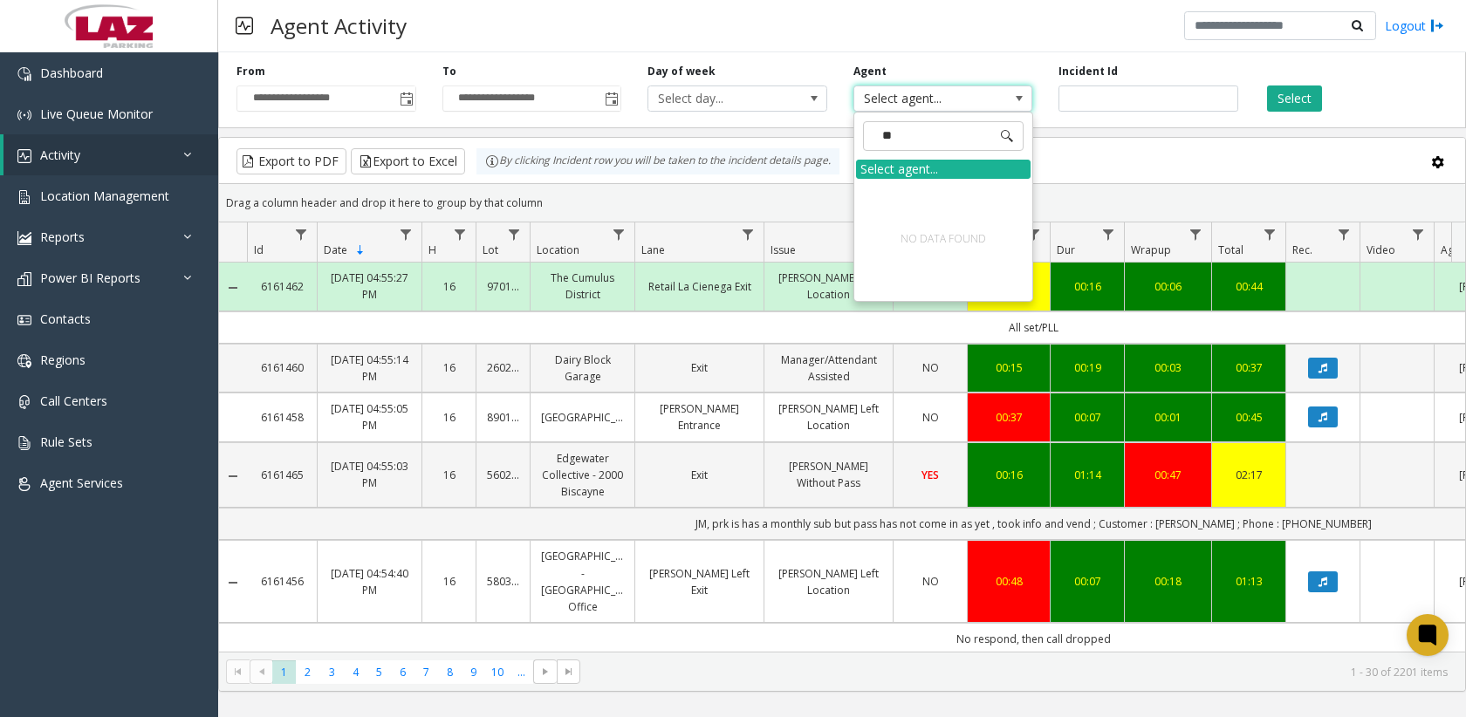
type input "*"
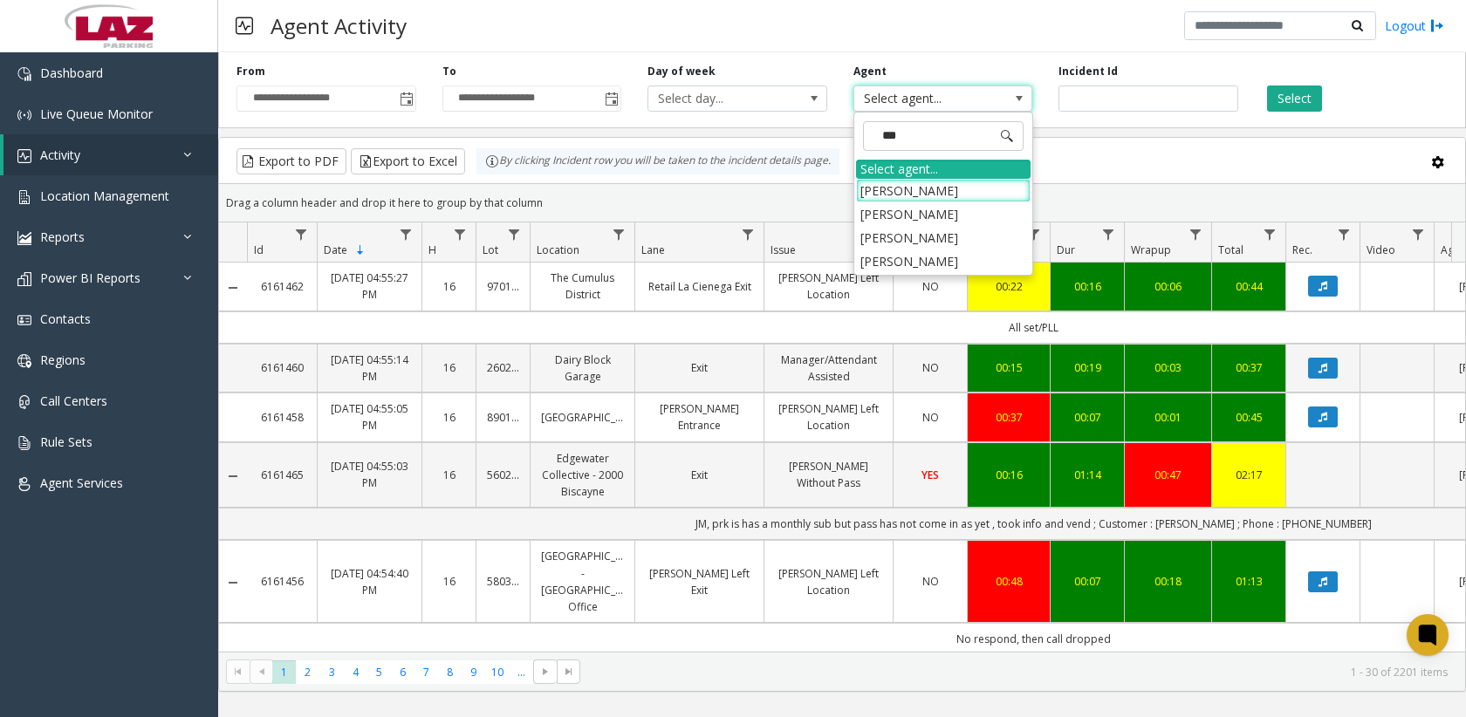
type input "****"
click at [937, 257] on li "[PERSON_NAME]" at bounding box center [943, 262] width 175 height 24
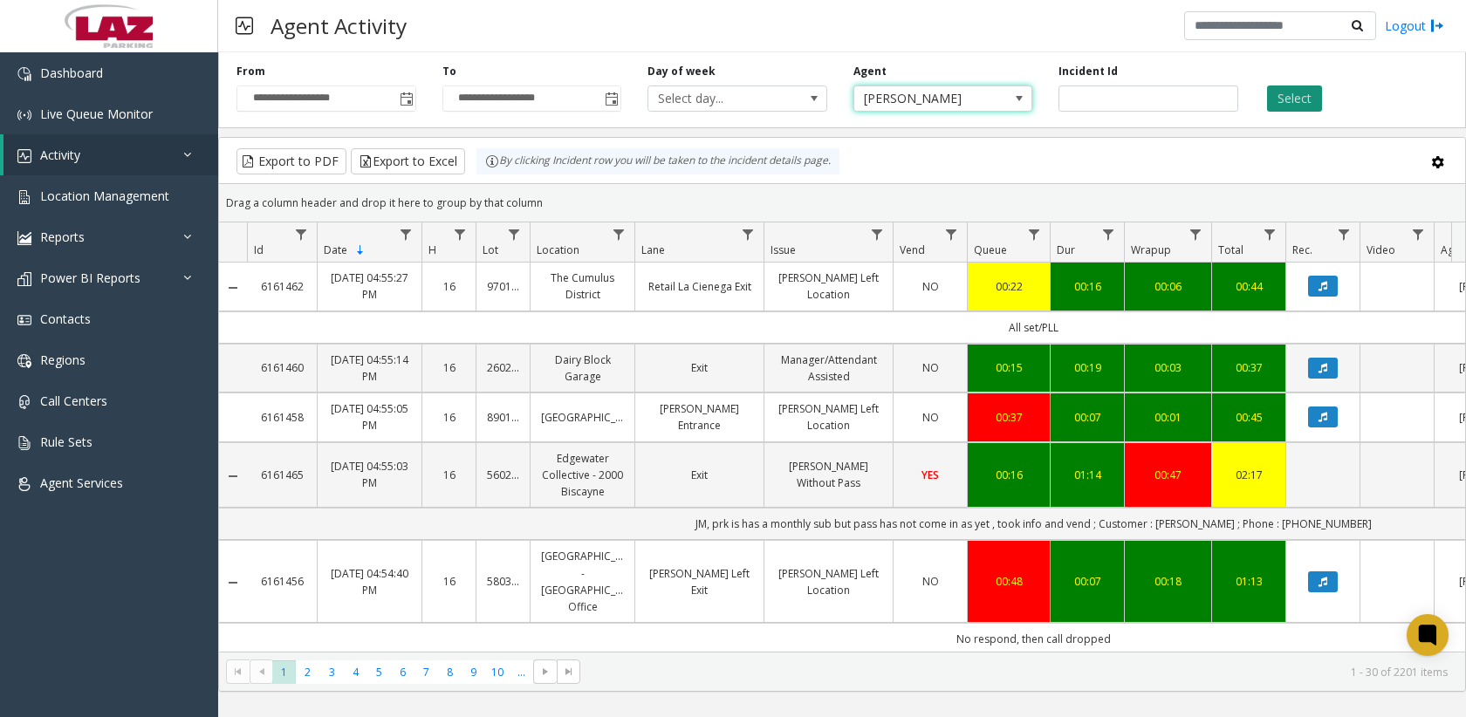
click at [1307, 106] on button "Select" at bounding box center [1294, 99] width 55 height 26
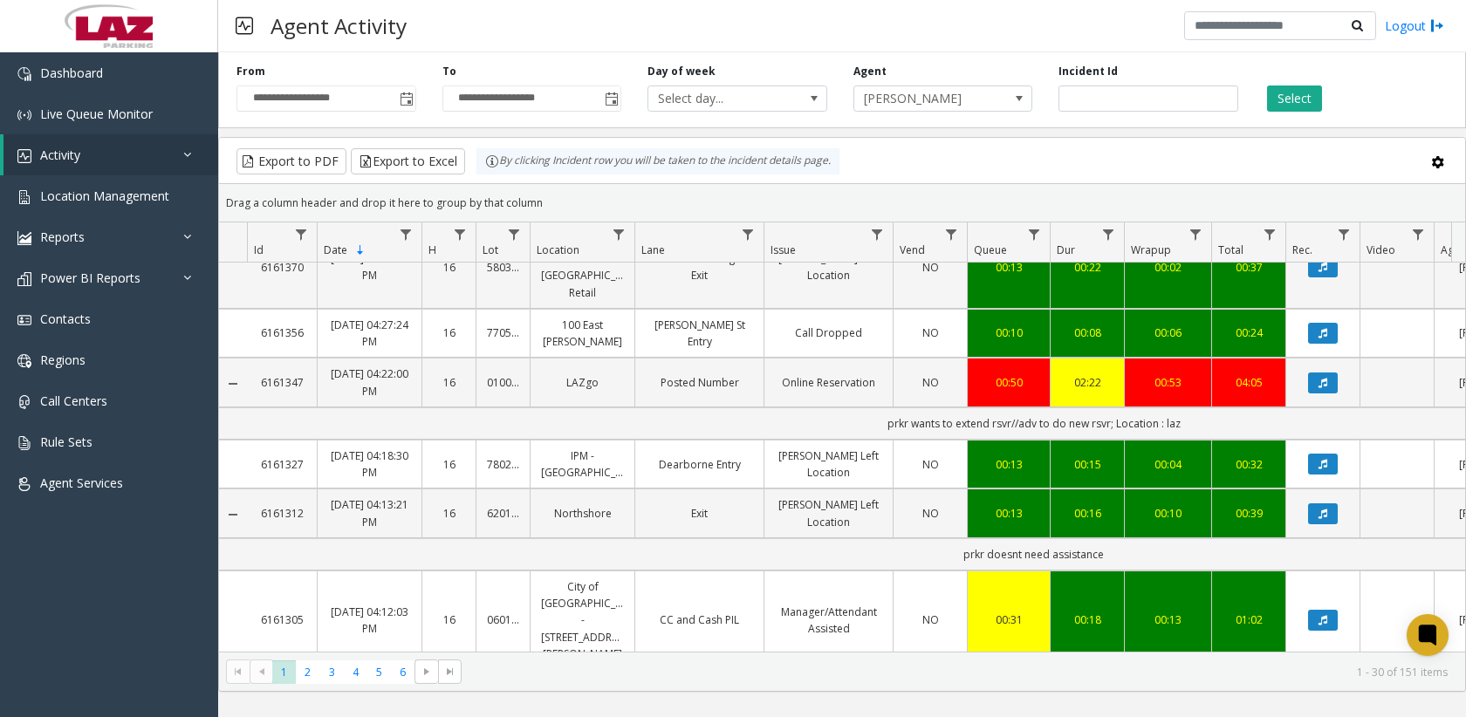
scroll to position [698, 0]
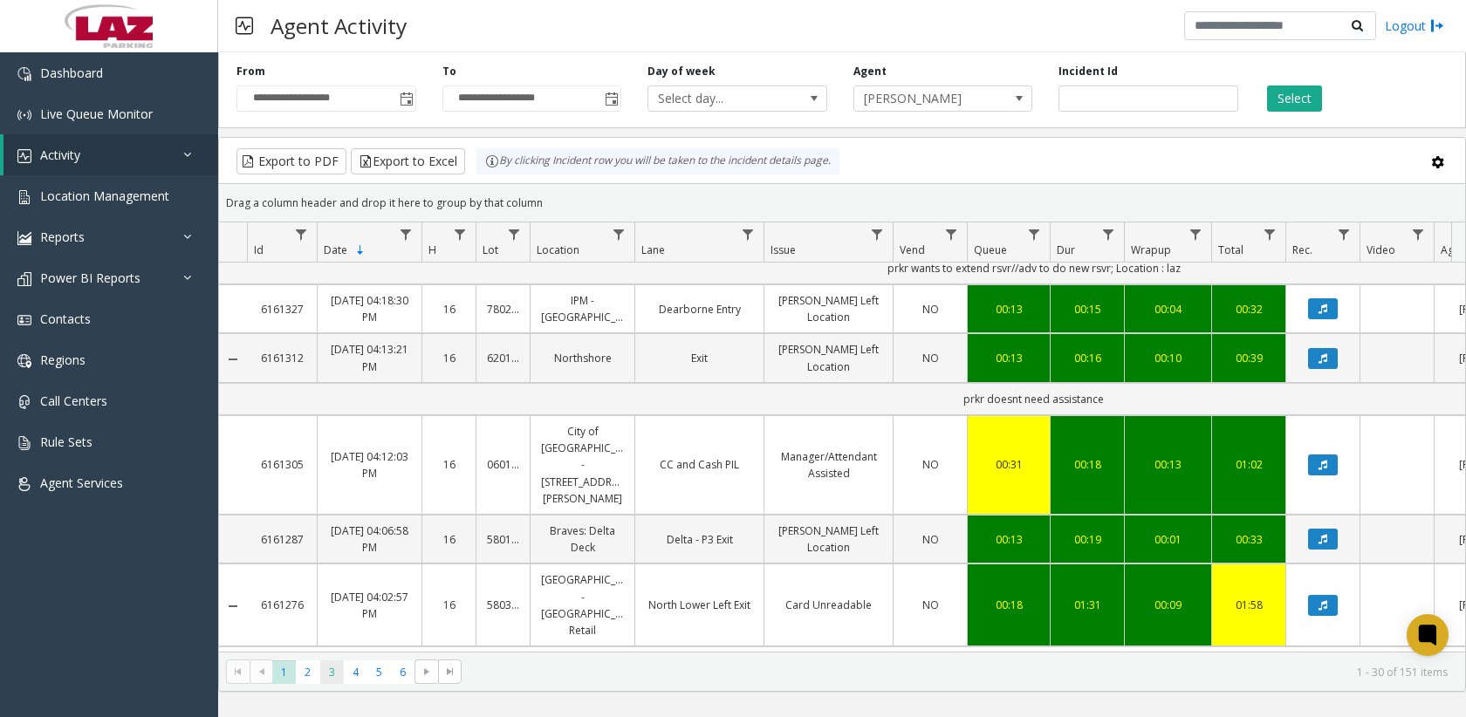
click at [336, 671] on span "3" at bounding box center [332, 673] width 24 height 24
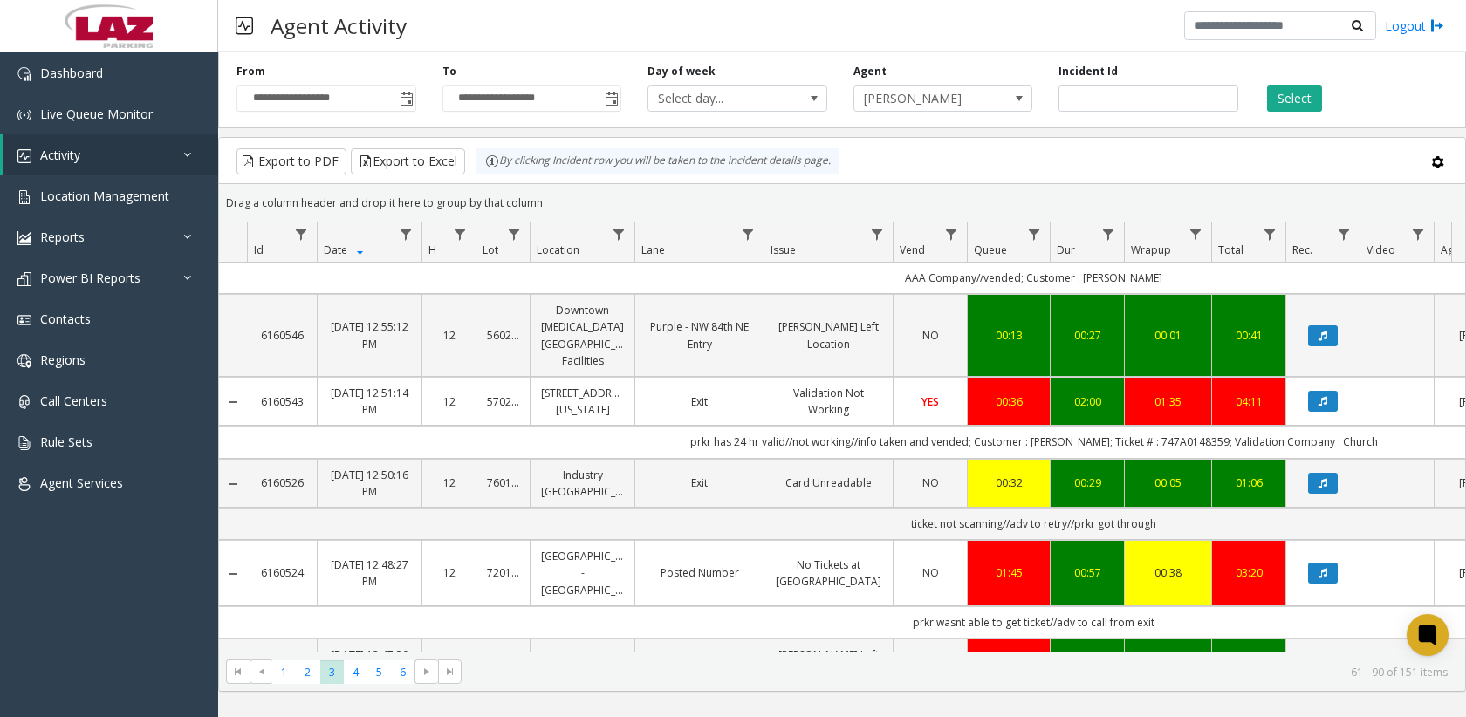
scroll to position [1815, 0]
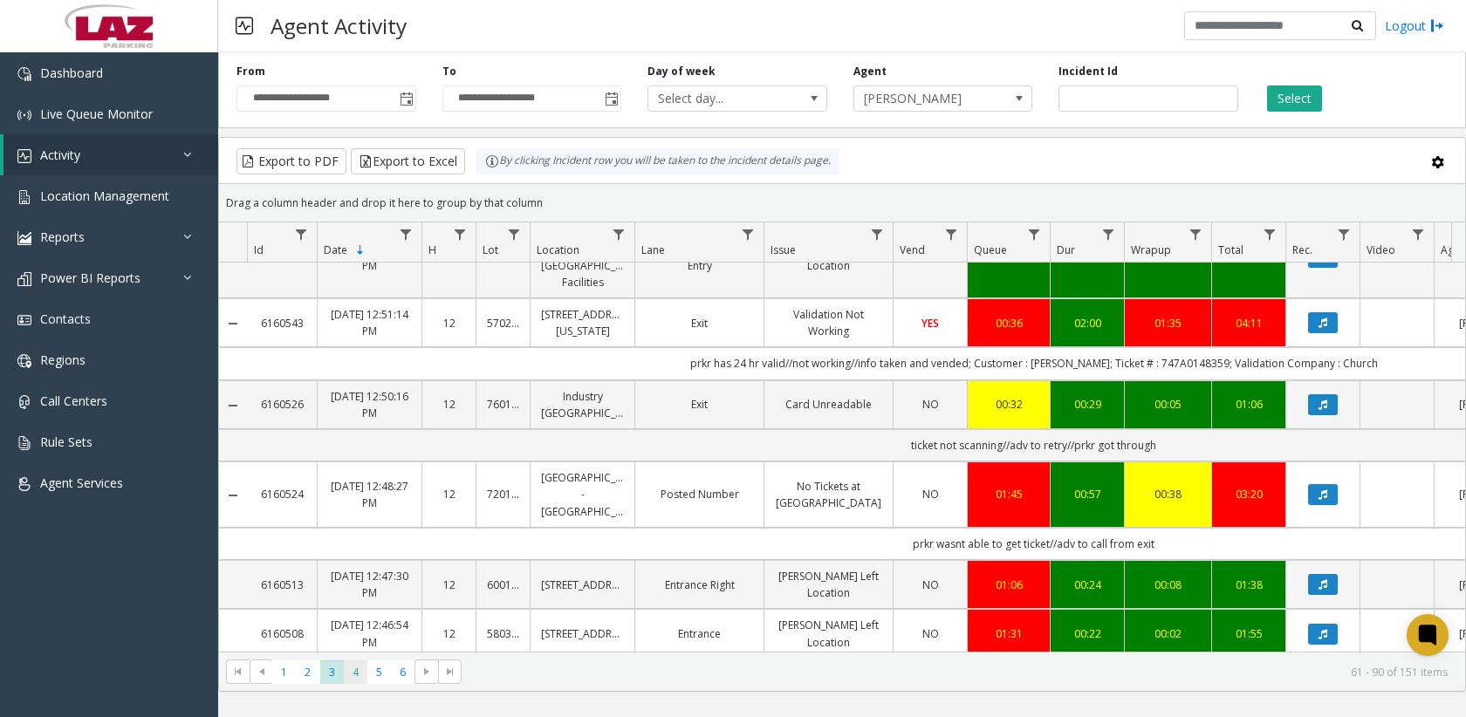
click at [355, 678] on span "4" at bounding box center [356, 673] width 24 height 24
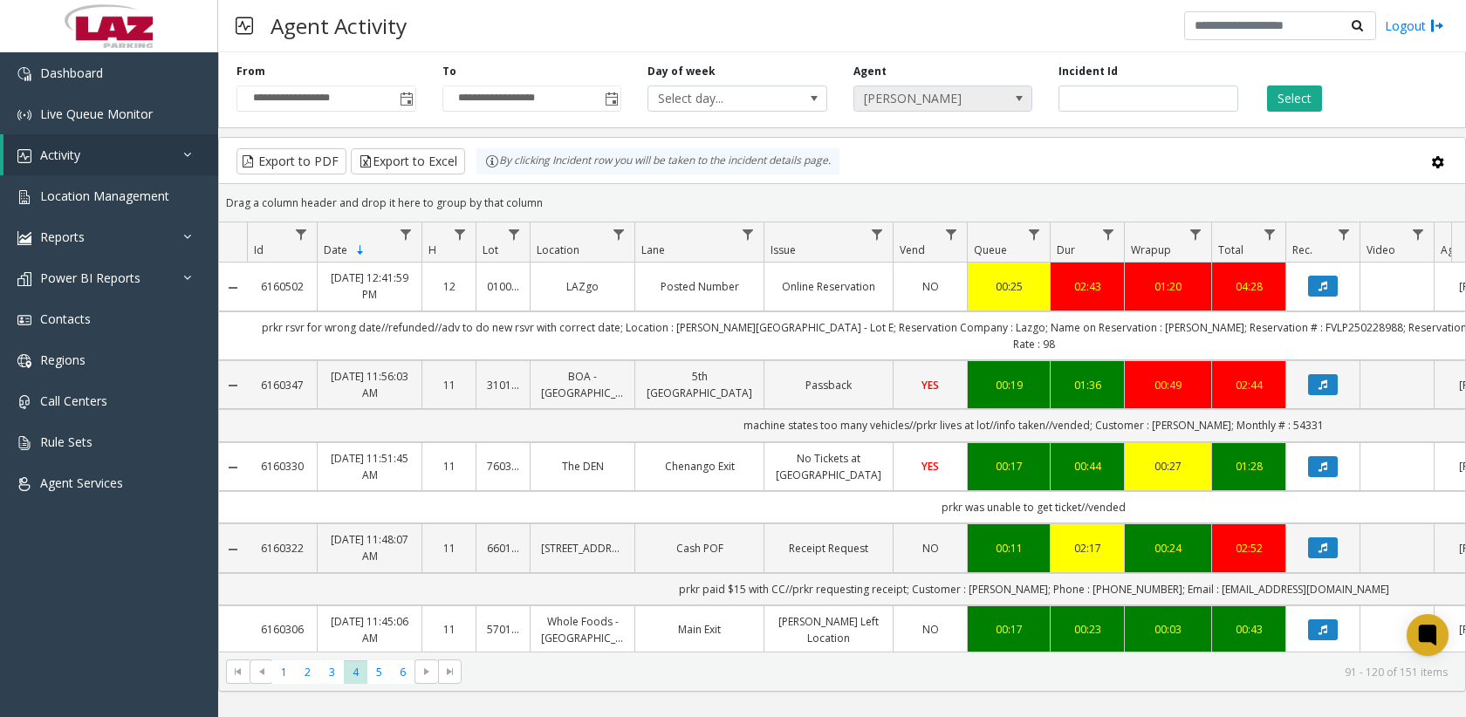
click at [950, 111] on div "**********" at bounding box center [842, 86] width 1248 height 83
click at [953, 106] on span "[PERSON_NAME]" at bounding box center [925, 98] width 142 height 24
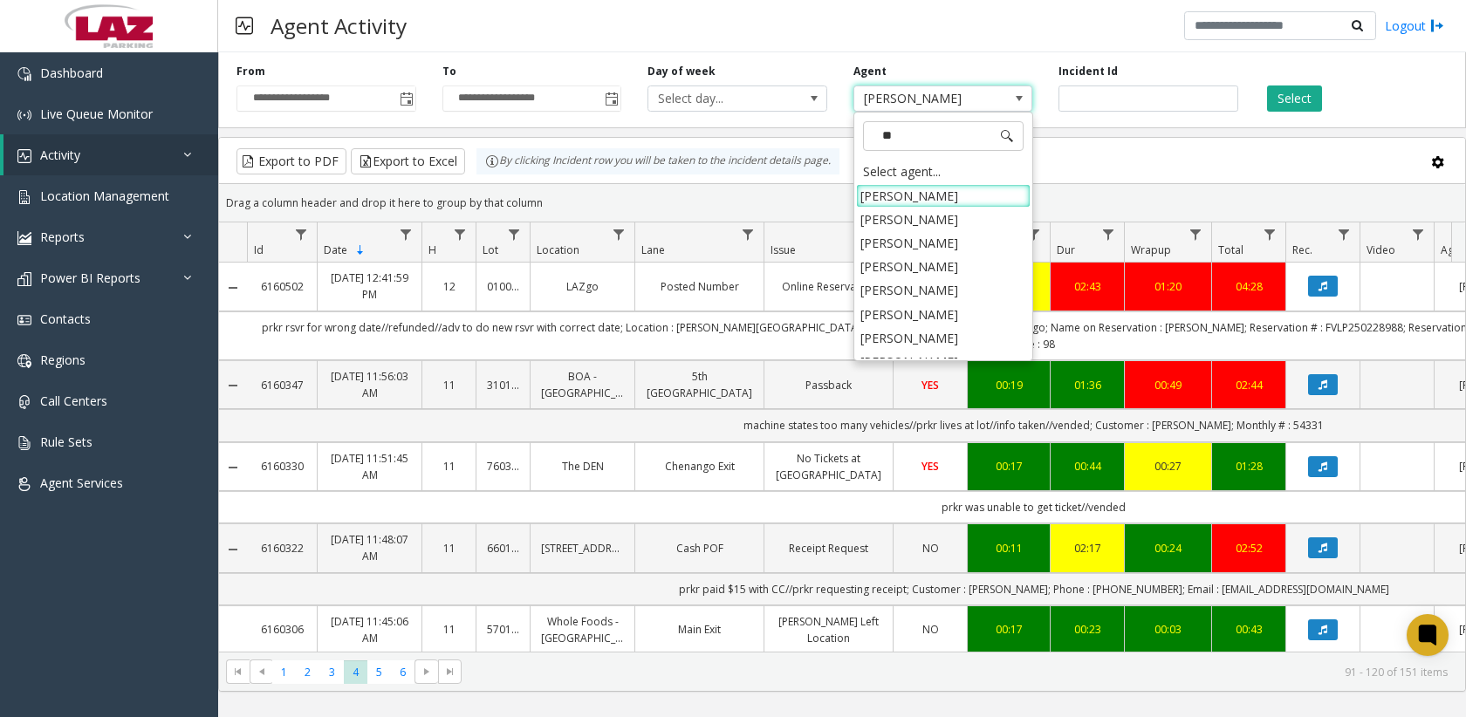
type input "***"
click at [903, 346] on li "[PERSON_NAME]" at bounding box center [943, 338] width 175 height 24
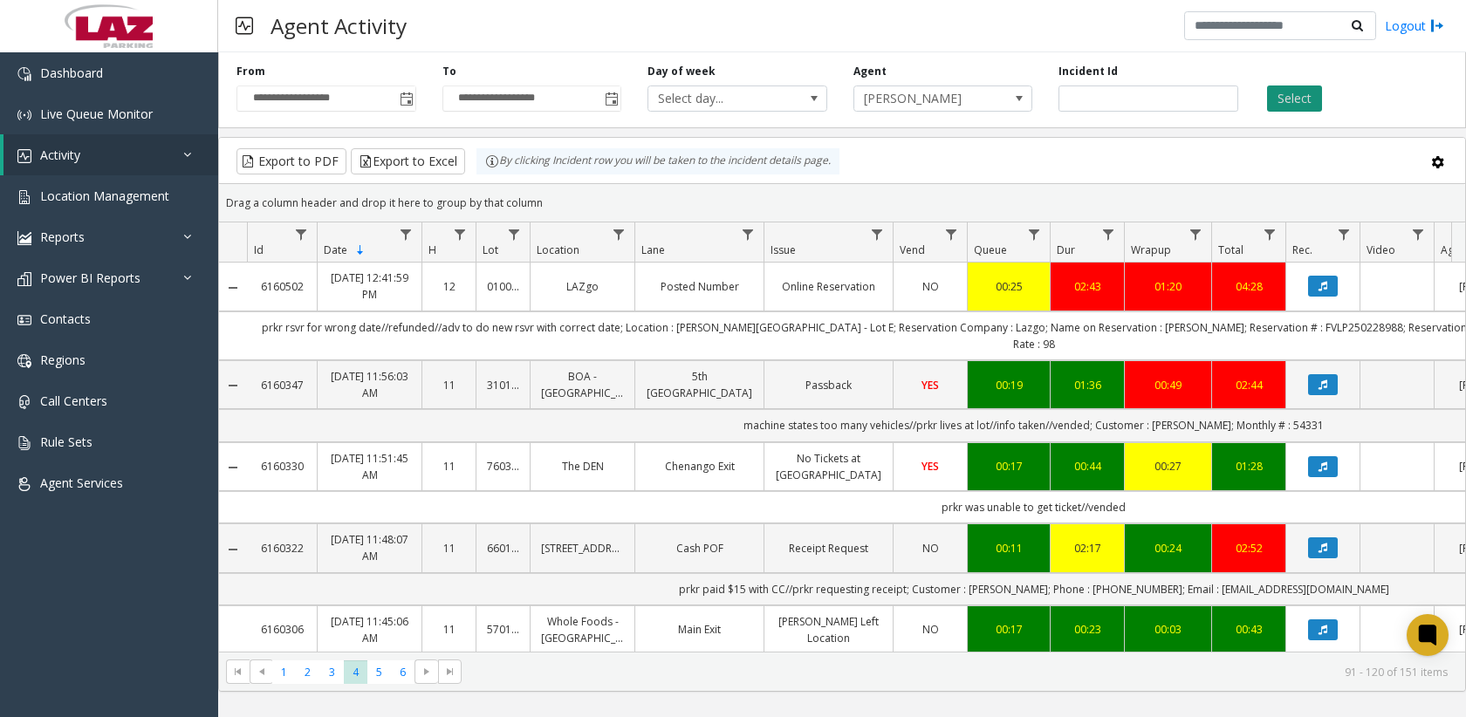
click at [1291, 99] on button "Select" at bounding box center [1294, 99] width 55 height 26
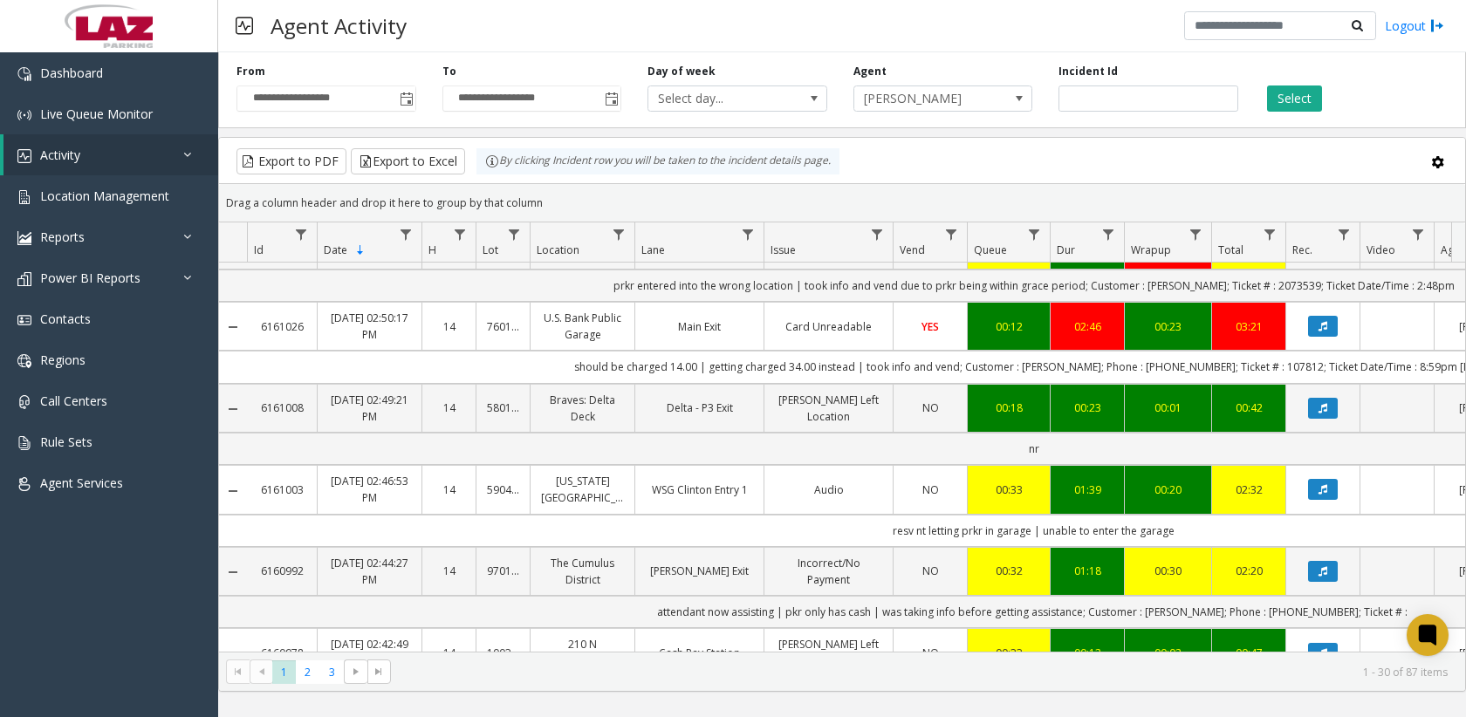
scroll to position [1845, 0]
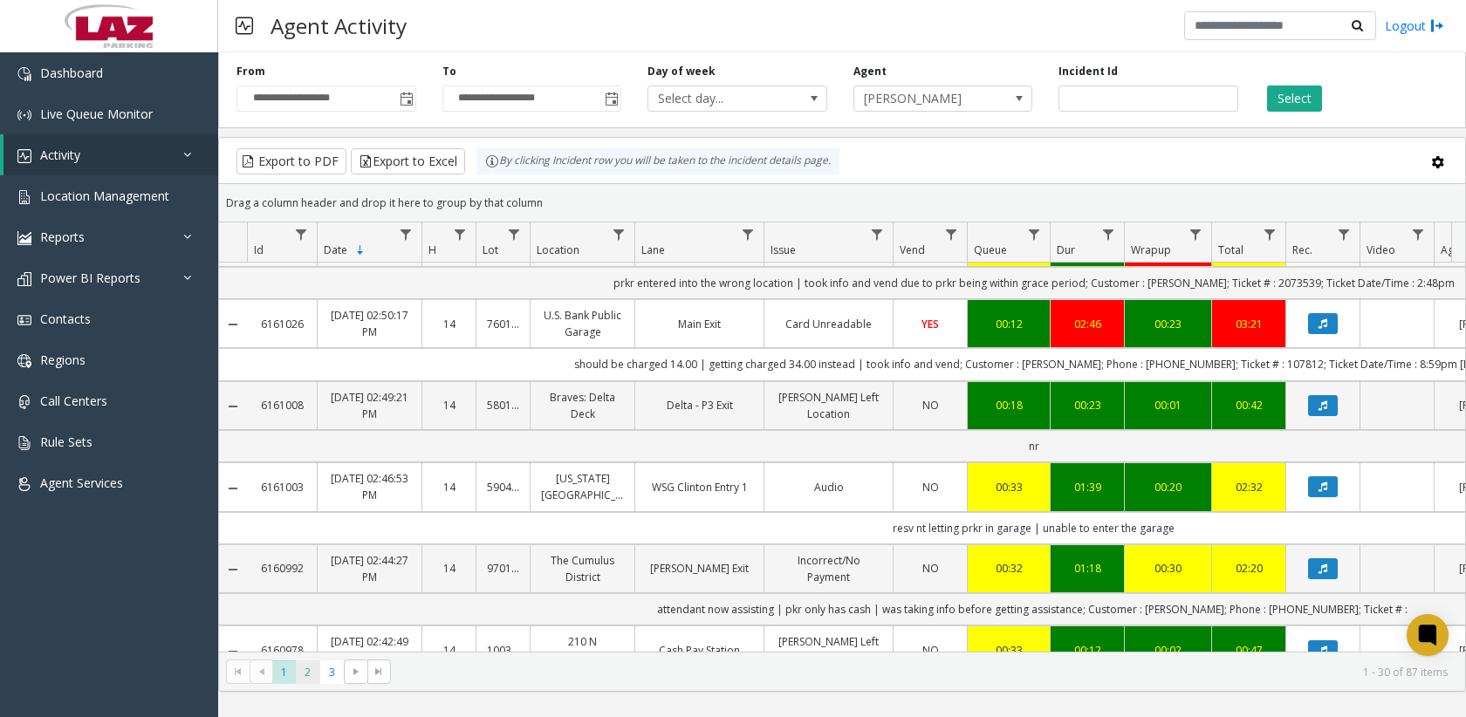
click at [308, 670] on span "2" at bounding box center [308, 673] width 24 height 24
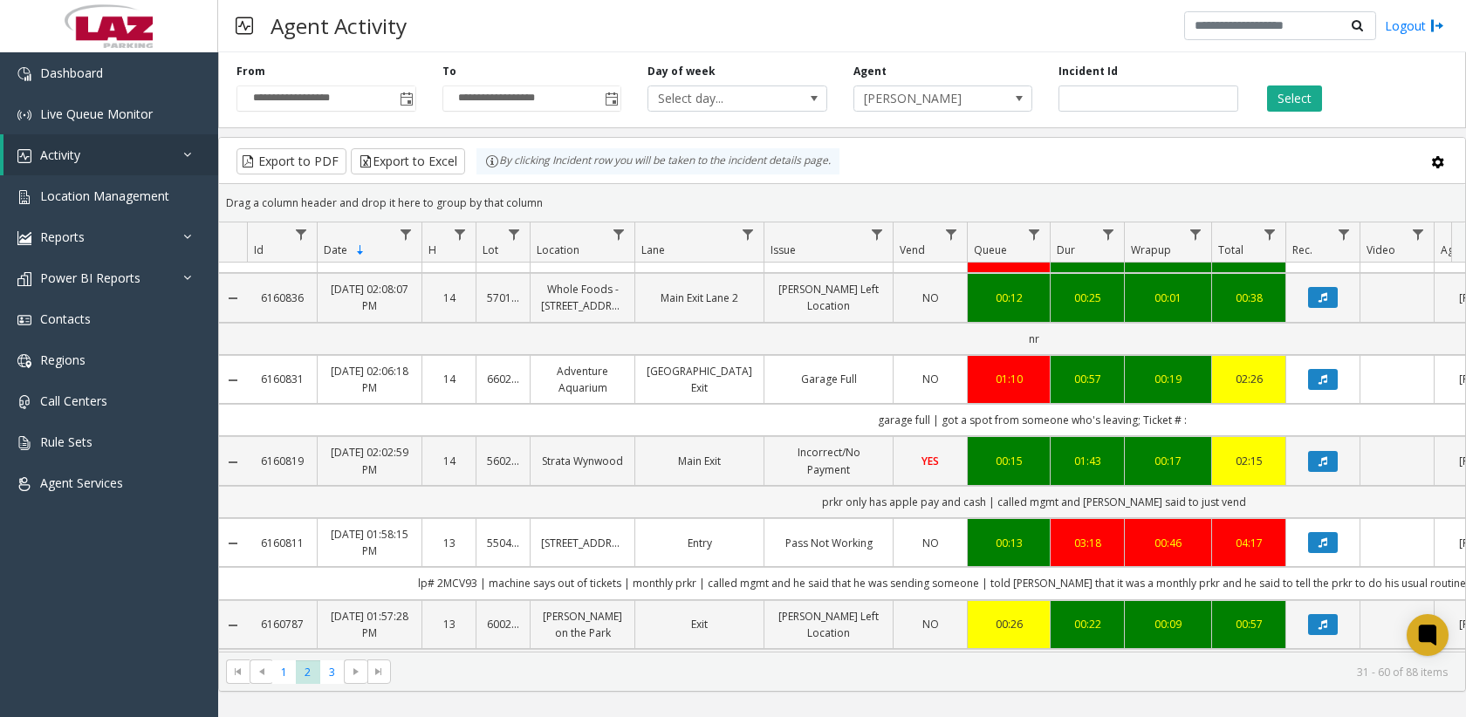
scroll to position [698, 0]
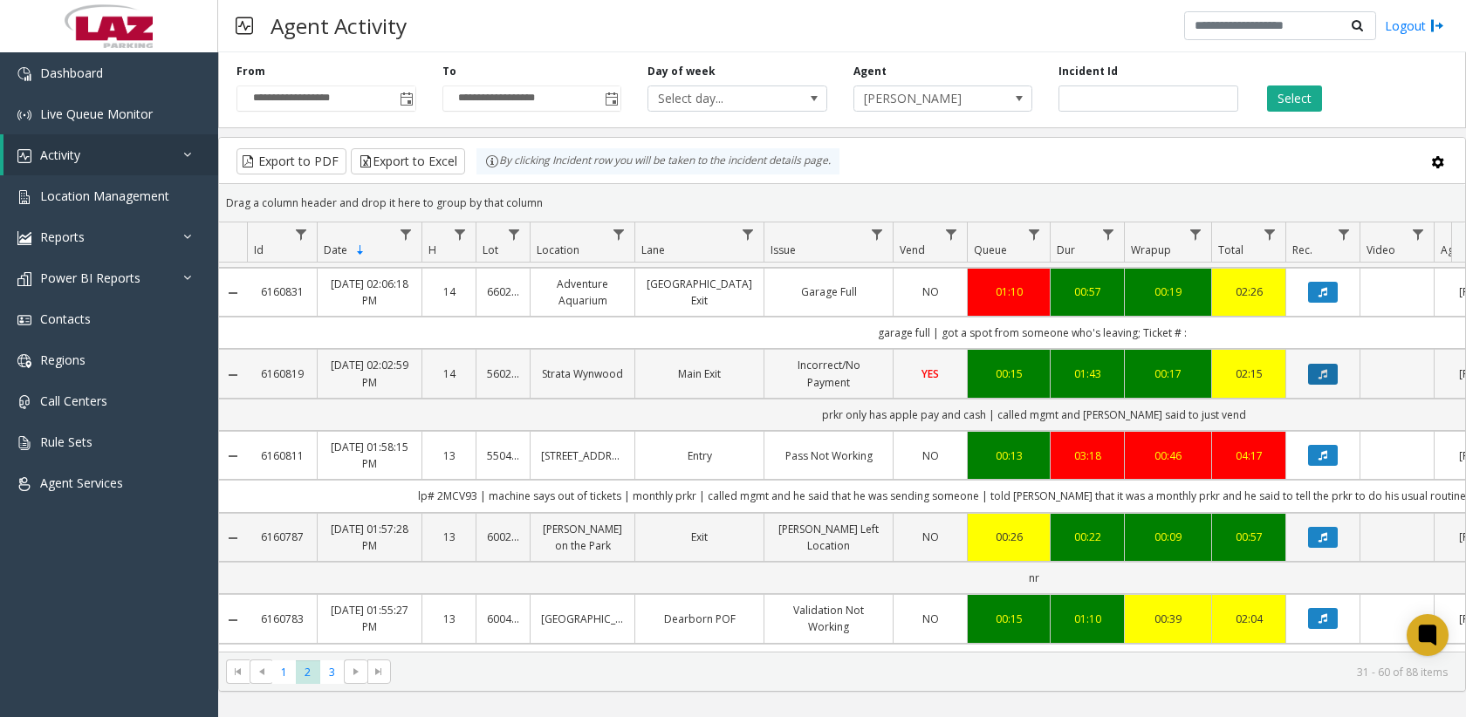
click at [1322, 380] on button "Data table" at bounding box center [1323, 374] width 30 height 21
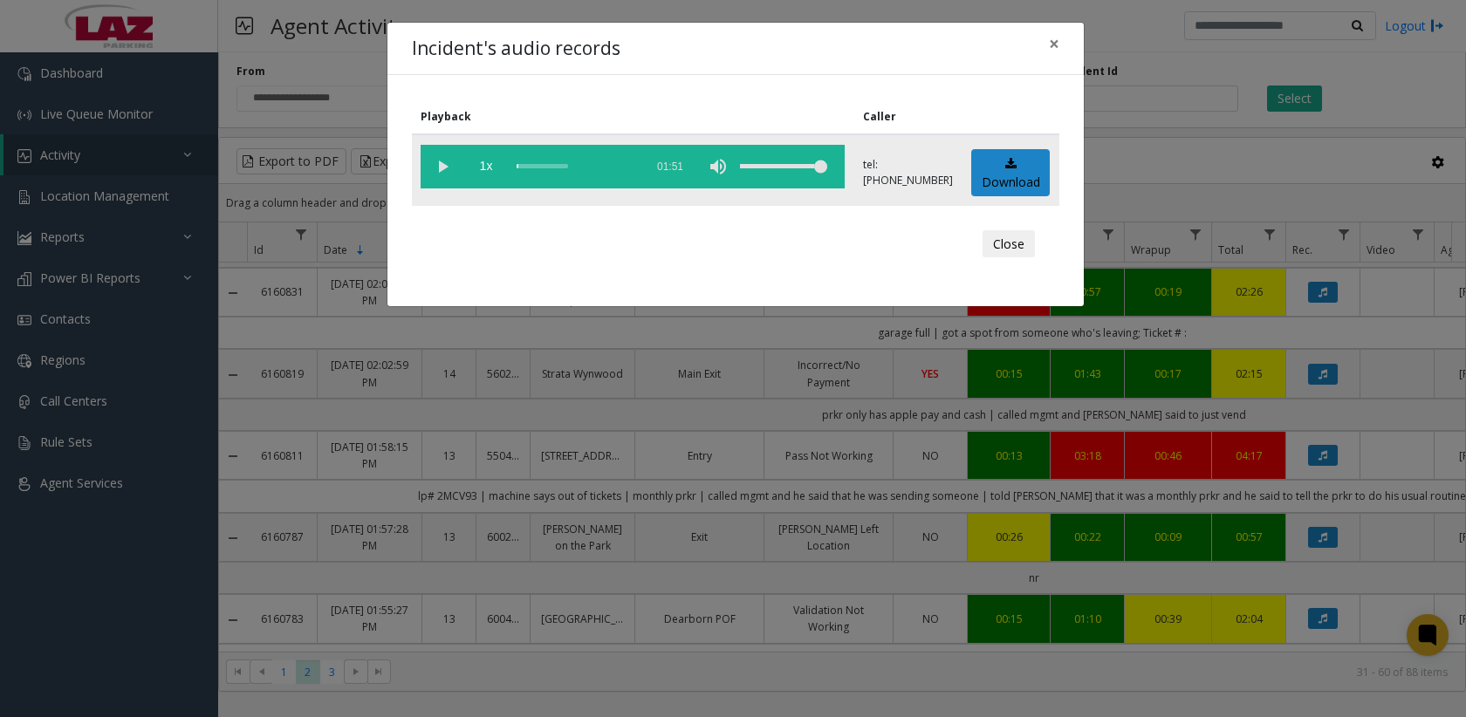
click at [433, 163] on vg-play-pause at bounding box center [443, 167] width 44 height 44
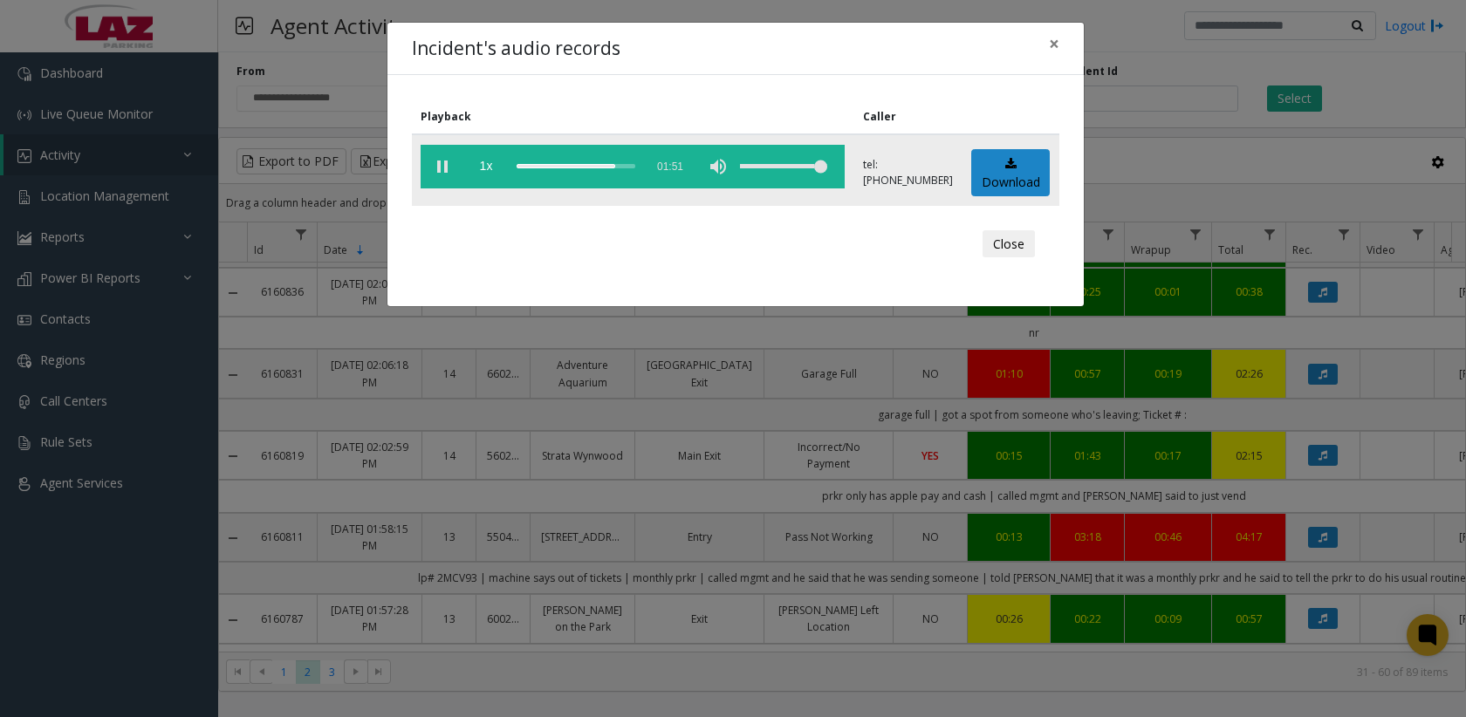
click at [433, 168] on vg-play-pause at bounding box center [443, 167] width 44 height 44
click at [1054, 42] on app-root "**********" at bounding box center [733, 358] width 1466 height 717
click at [1056, 41] on span "×" at bounding box center [1054, 43] width 10 height 24
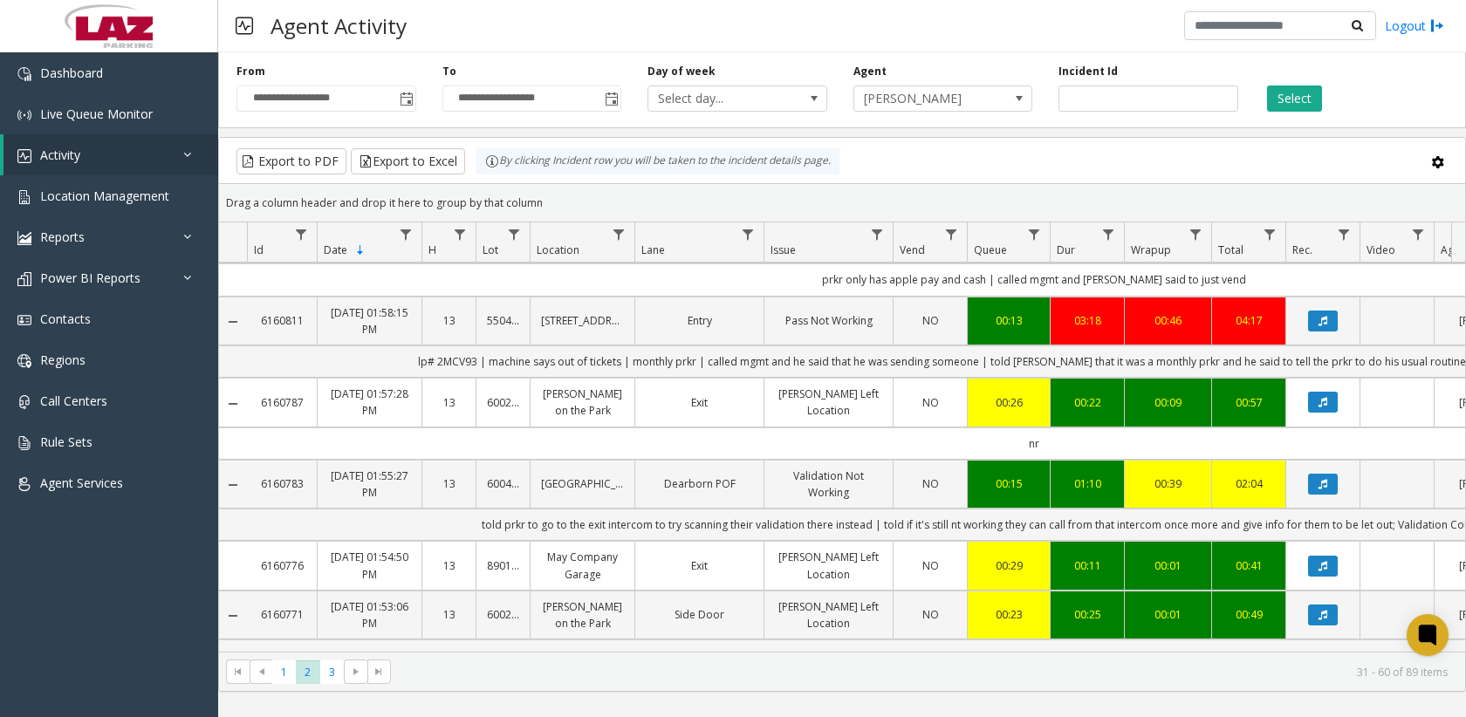
scroll to position [960, 0]
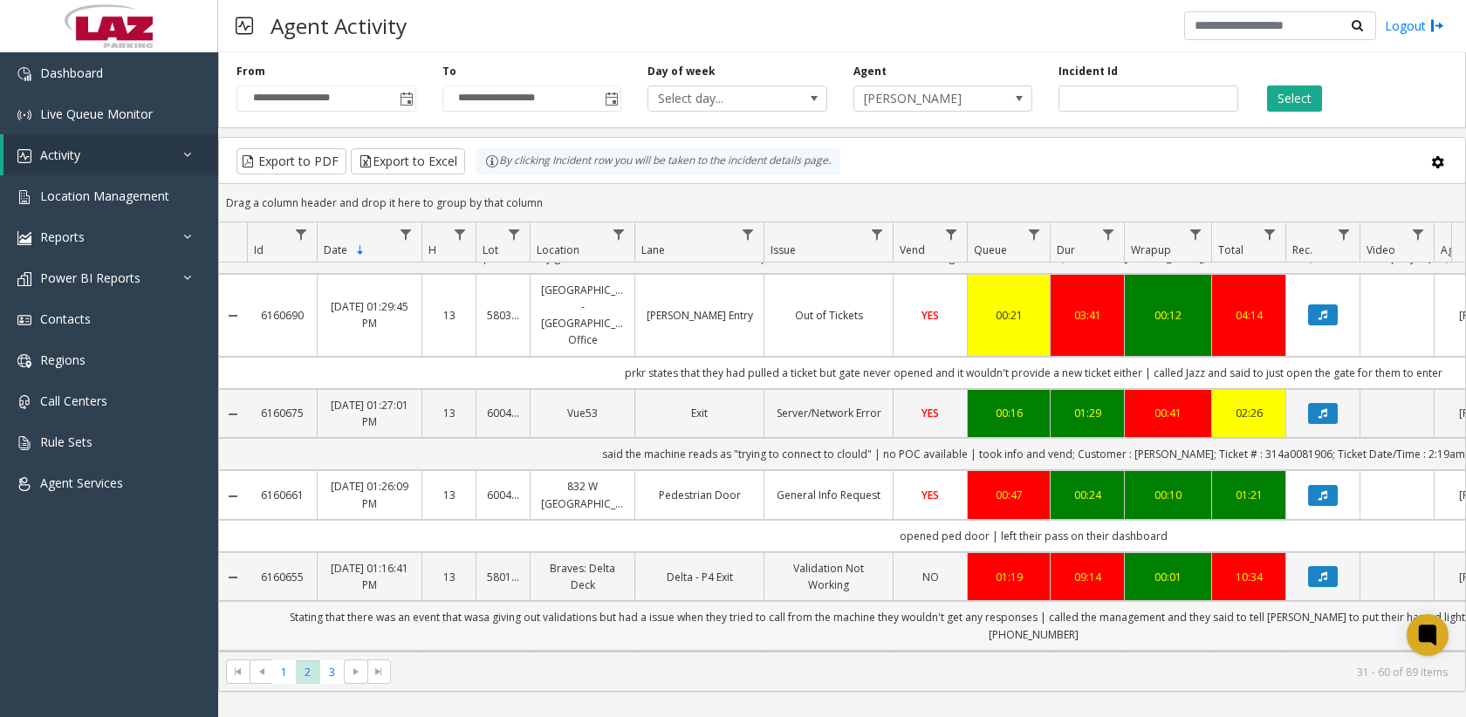
scroll to position [1945, 0]
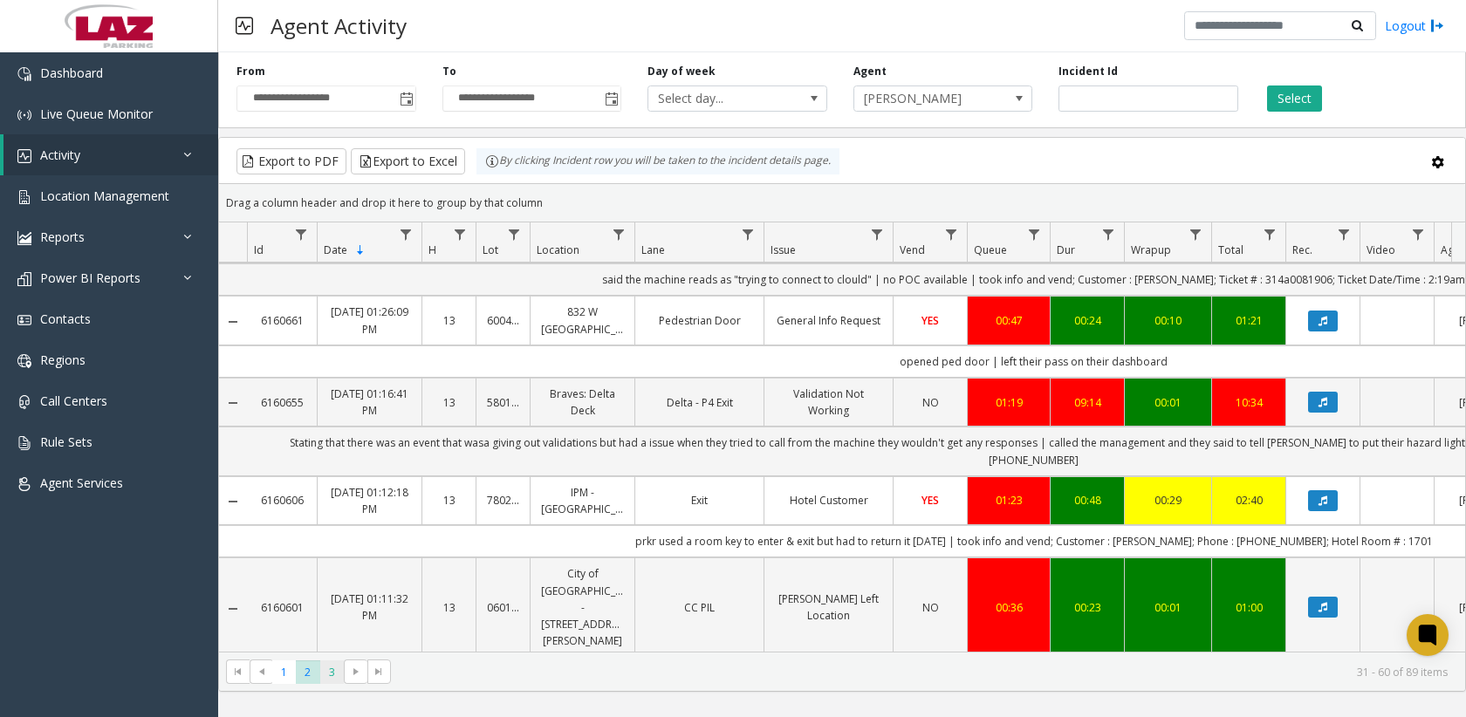
click at [331, 674] on span "3" at bounding box center [332, 673] width 24 height 24
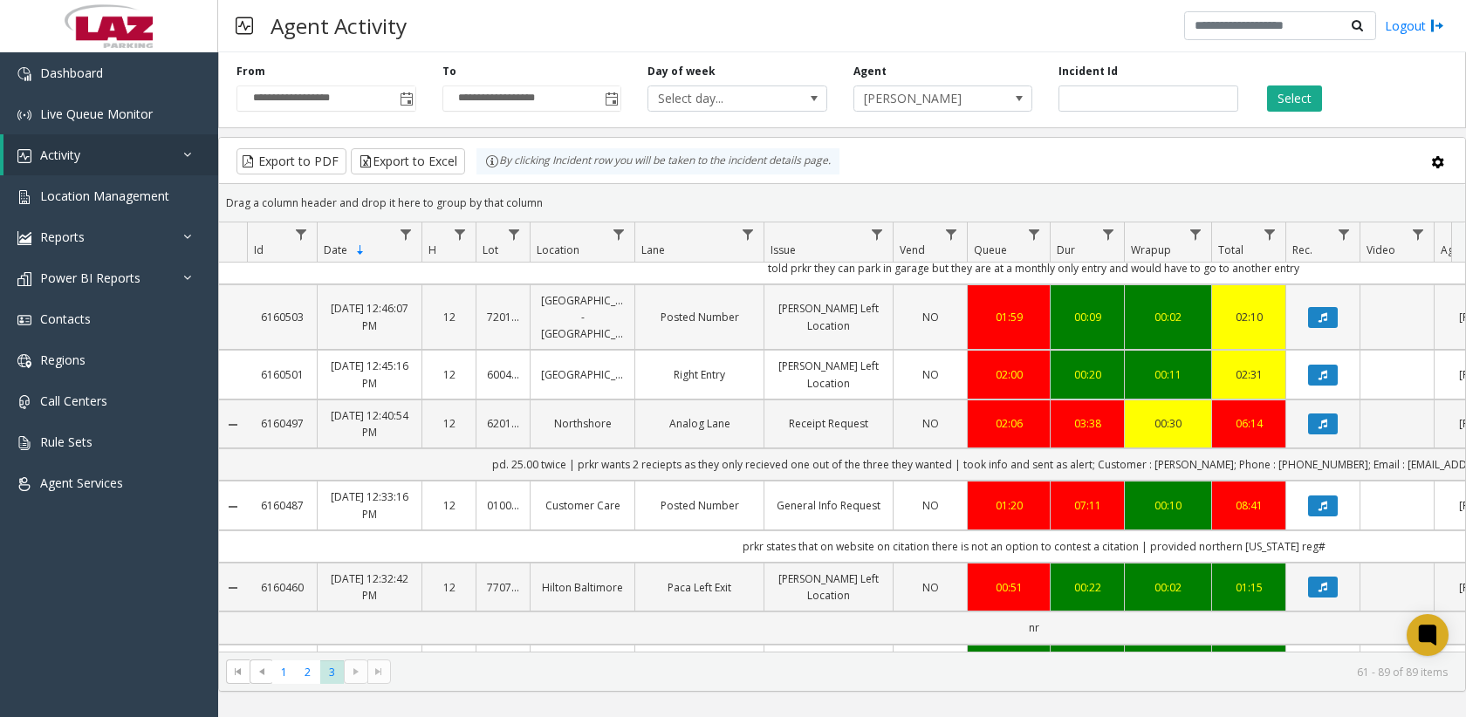
scroll to position [698, 0]
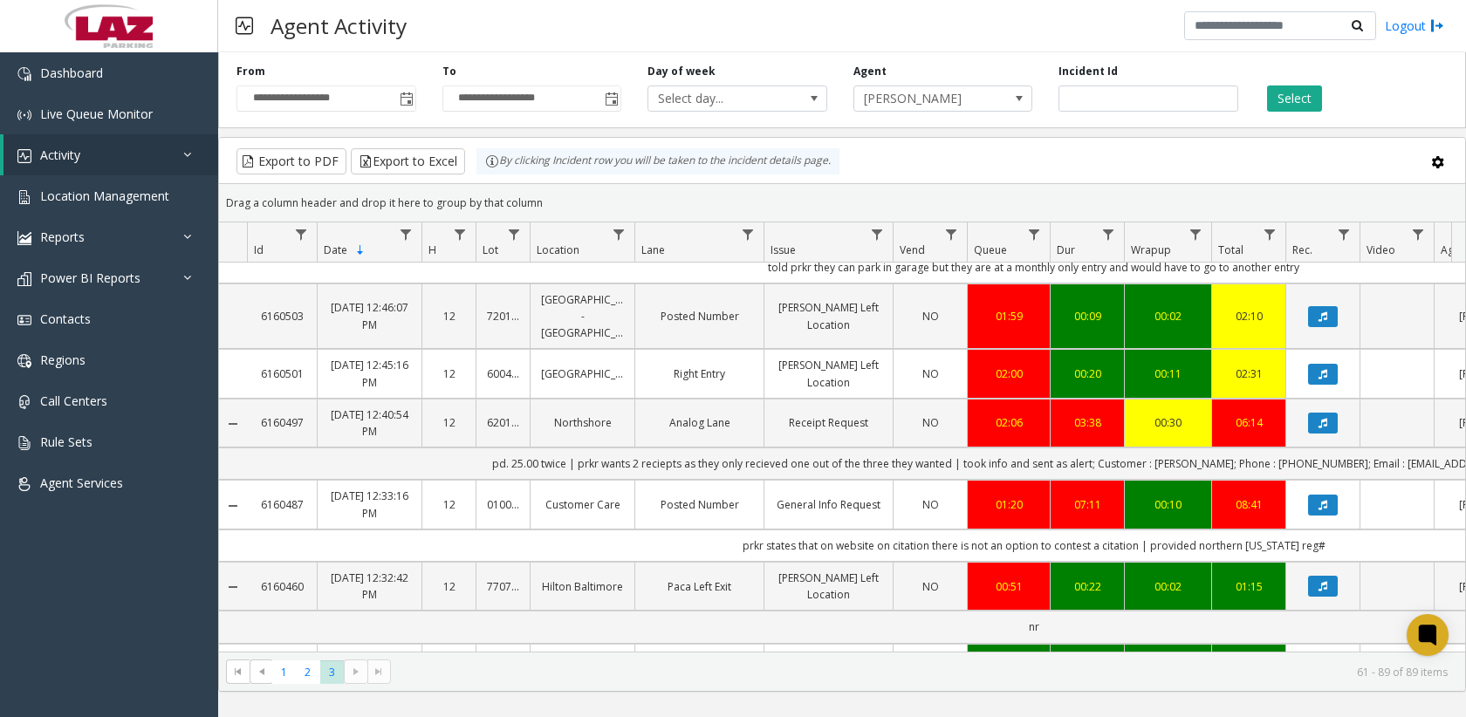
click at [894, 349] on td "NO" at bounding box center [930, 373] width 74 height 49
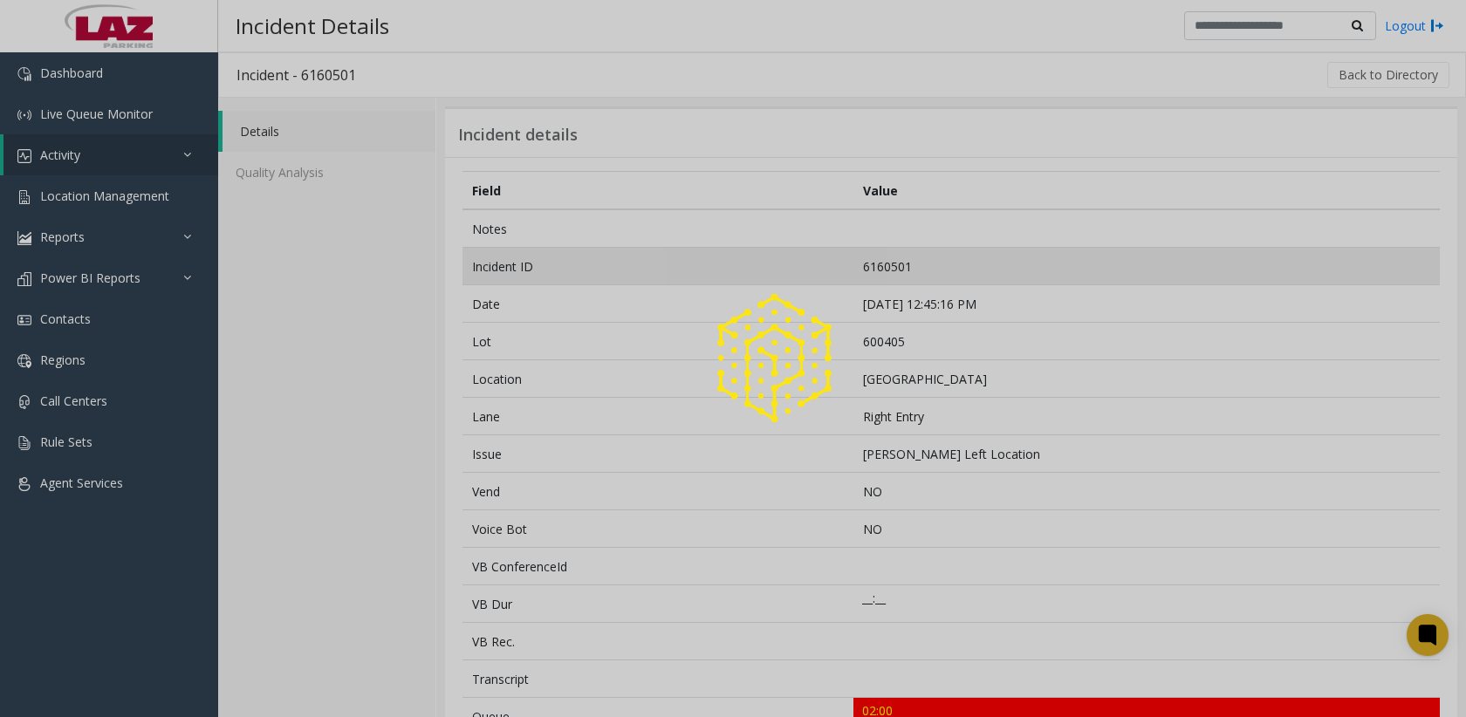
click at [897, 263] on div at bounding box center [733, 358] width 1466 height 717
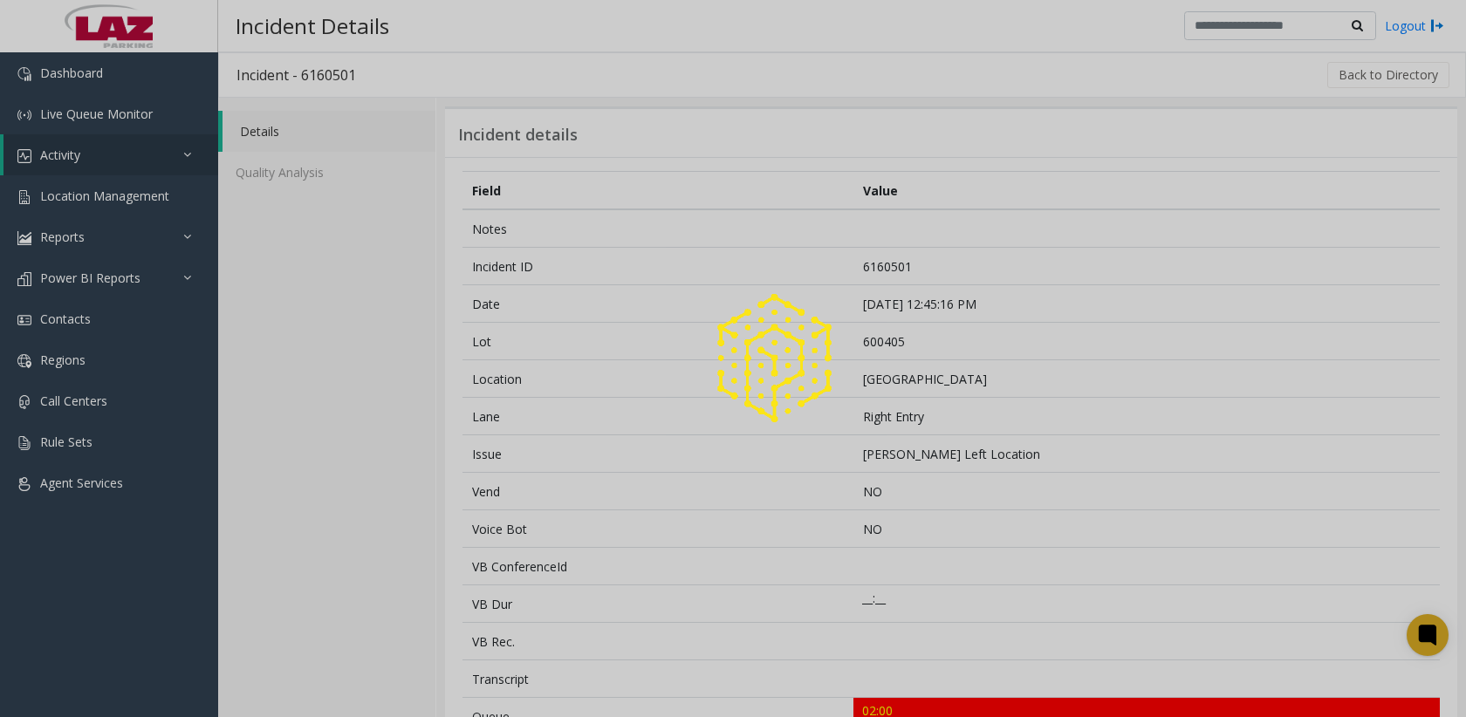
click at [897, 264] on td "6160501" at bounding box center [1146, 267] width 586 height 38
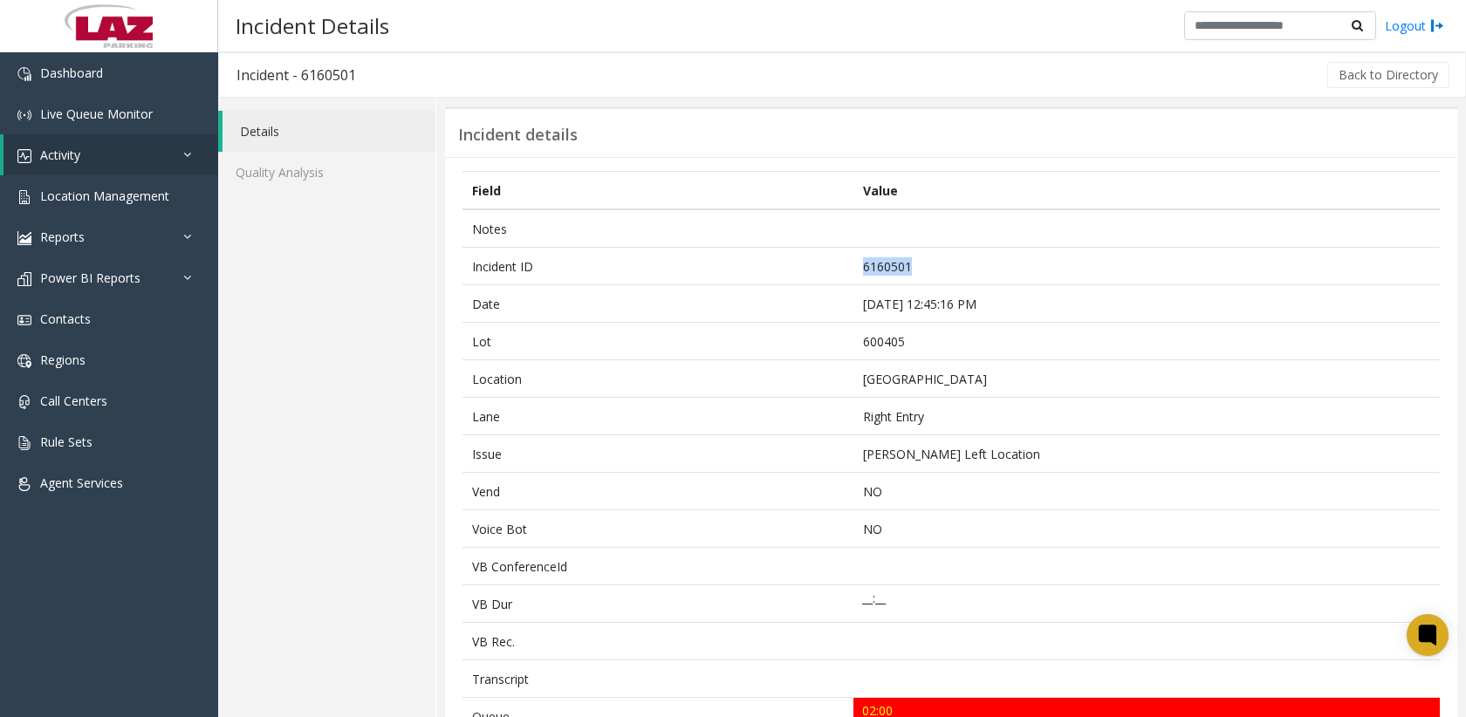
click at [897, 264] on td "6160501" at bounding box center [1146, 267] width 586 height 38
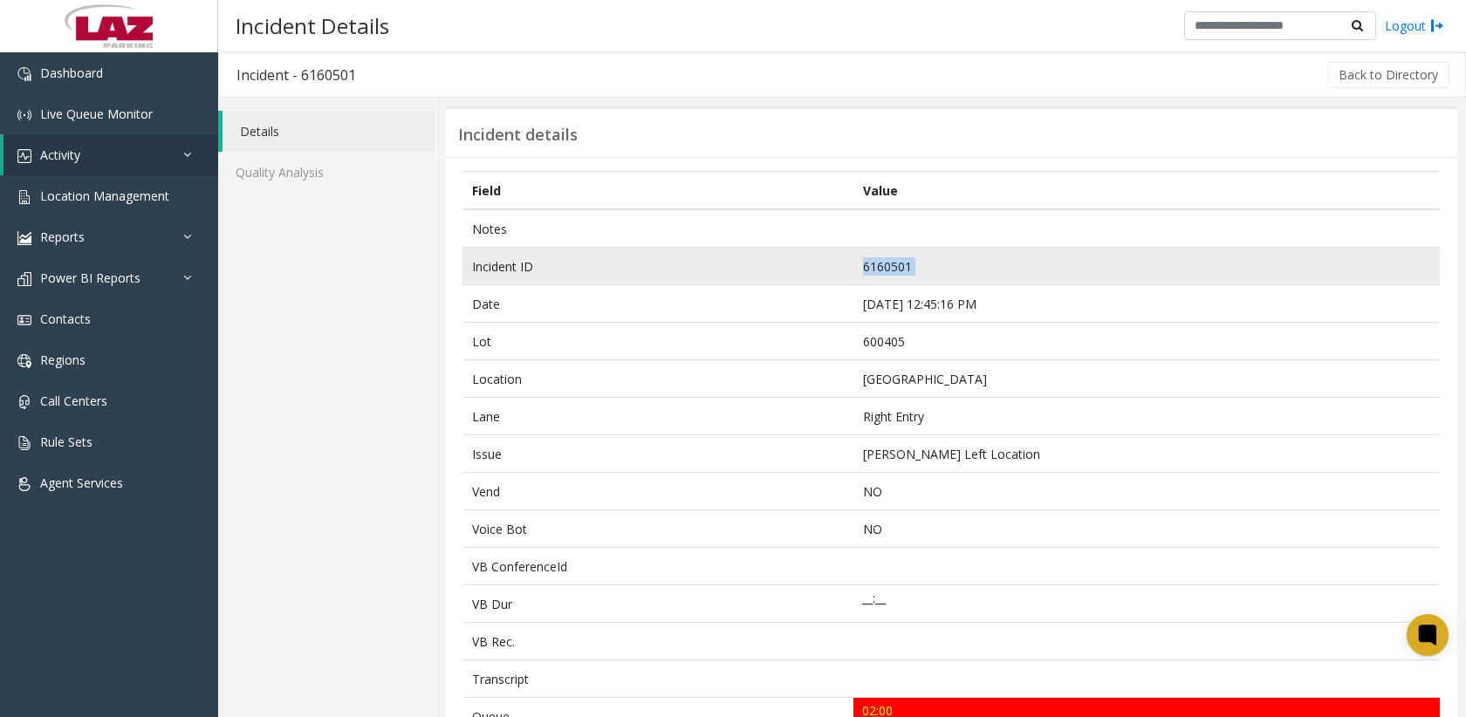
click at [897, 264] on td "6160501" at bounding box center [1146, 267] width 586 height 38
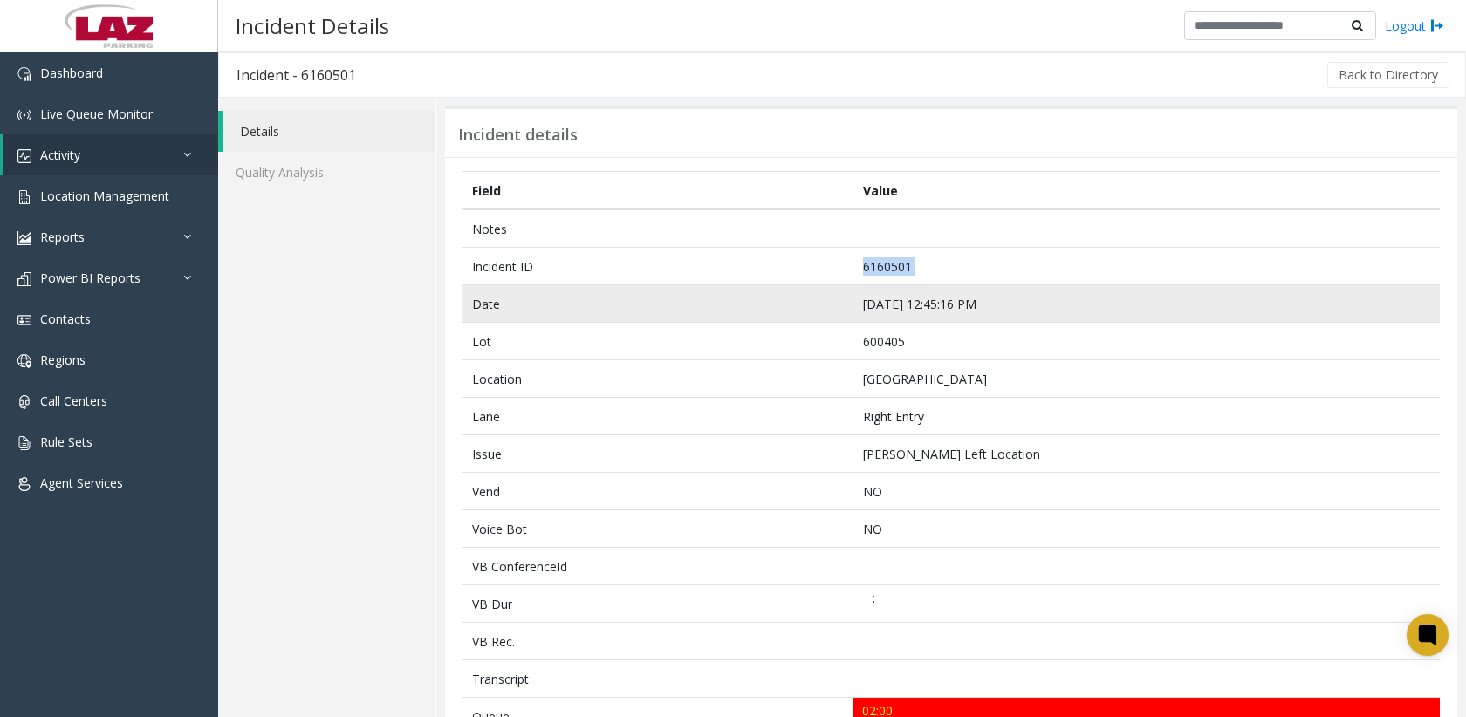
drag, startPoint x: 897, startPoint y: 264, endPoint x: 880, endPoint y: 305, distance: 44.6
click at [880, 305] on td "Sep 20 12:45:16 PM" at bounding box center [1146, 304] width 586 height 38
